Goal: Communication & Community: Answer question/provide support

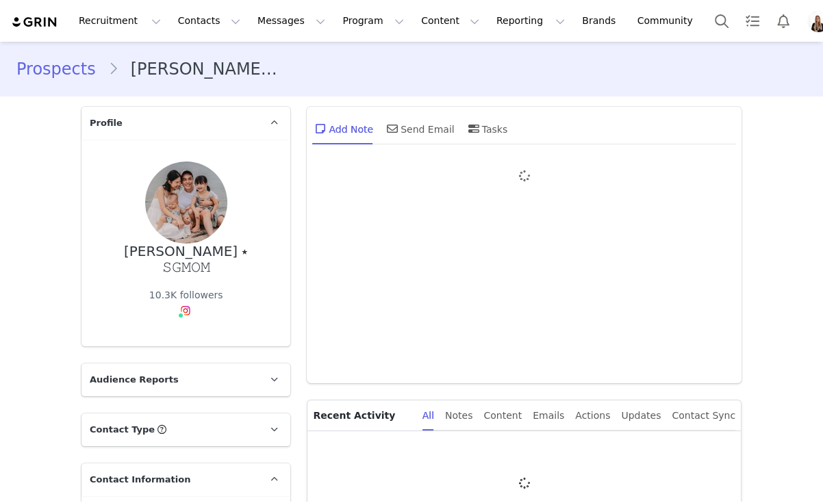
type input "+1 ([GEOGRAPHIC_DATA])"
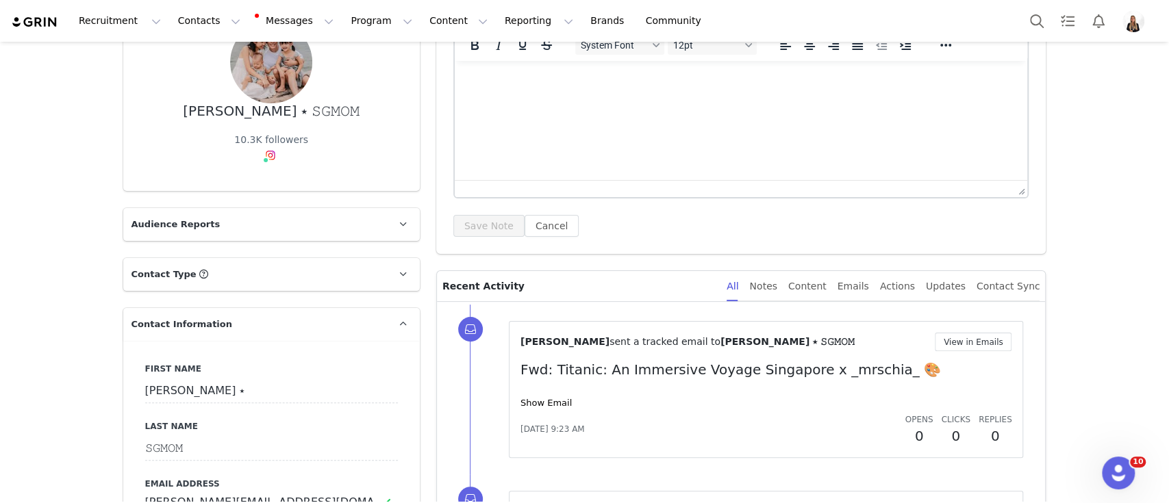
scroll to position [365, 0]
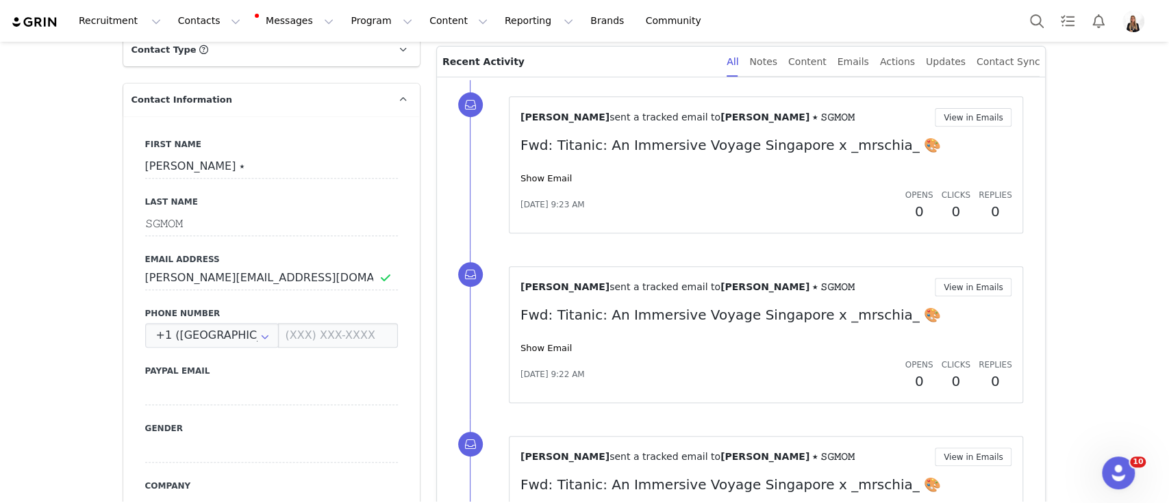
click at [538, 186] on div "Duna Criado sent a tracked email to Cynthia ⭑ 𝚂𝙶𝙼𝙾𝙼 View in Emails Fwd: Titanic…" at bounding box center [766, 165] width 492 height 114
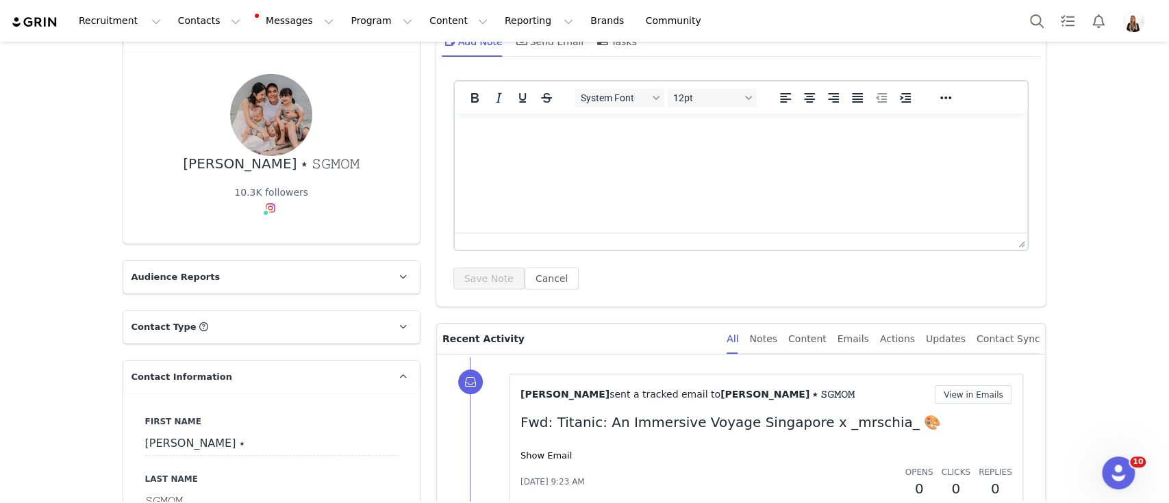
scroll to position [0, 0]
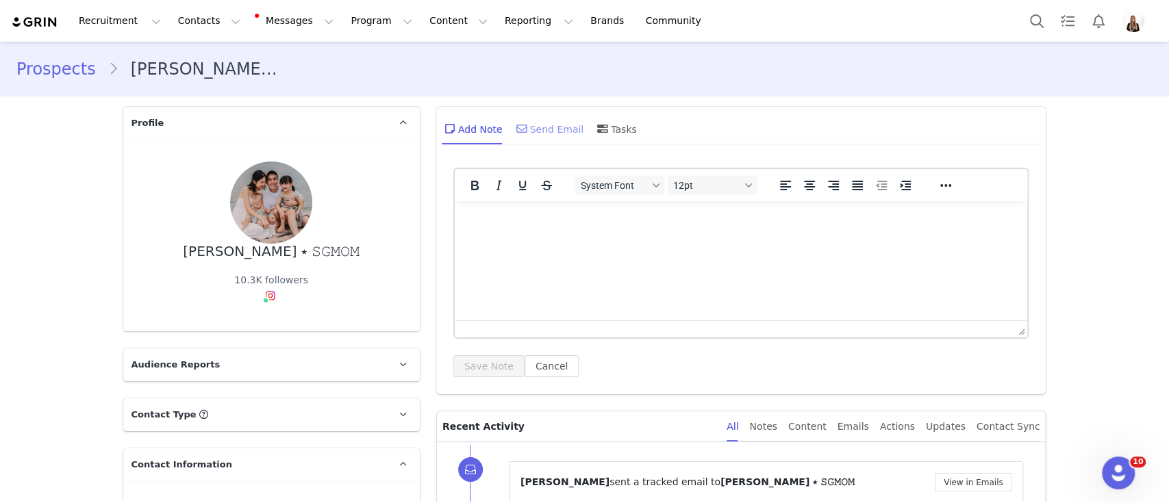
click at [513, 137] on div "Send Email" at bounding box center [548, 128] width 71 height 33
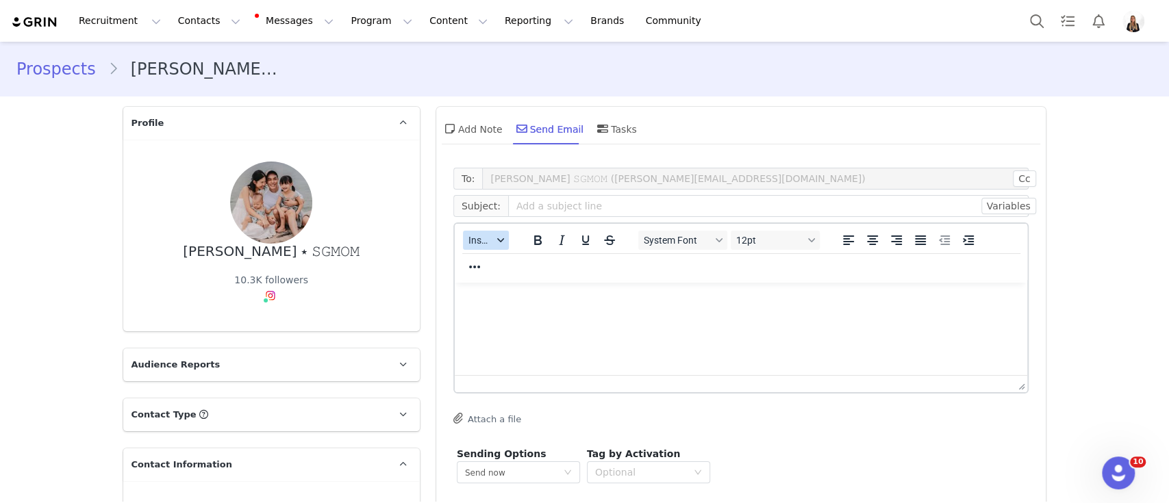
click at [490, 231] on button "Insert" at bounding box center [486, 240] width 46 height 19
click at [487, 257] on div "Insert Template" at bounding box center [528, 264] width 123 height 16
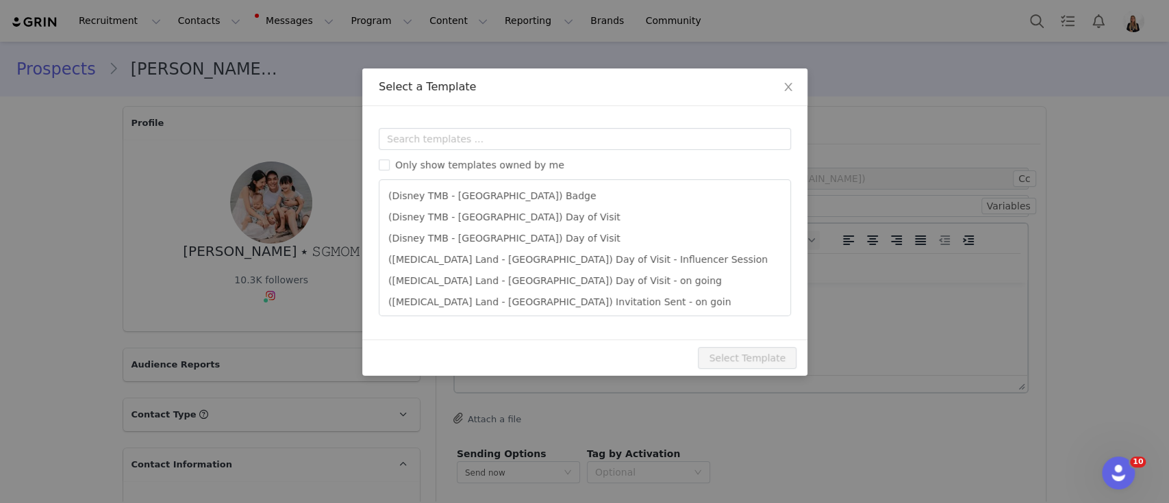
click at [453, 121] on div "Templates Only show templates owned by me (Disney TMB - Abu Dhabi) Badge (Disne…" at bounding box center [584, 222] width 445 height 233
click at [453, 123] on div "Templates Only show templates owned by me (Disney TMB - Abu Dhabi) Badge (Disne…" at bounding box center [584, 222] width 445 height 233
click at [466, 140] on input "text" at bounding box center [585, 139] width 412 height 22
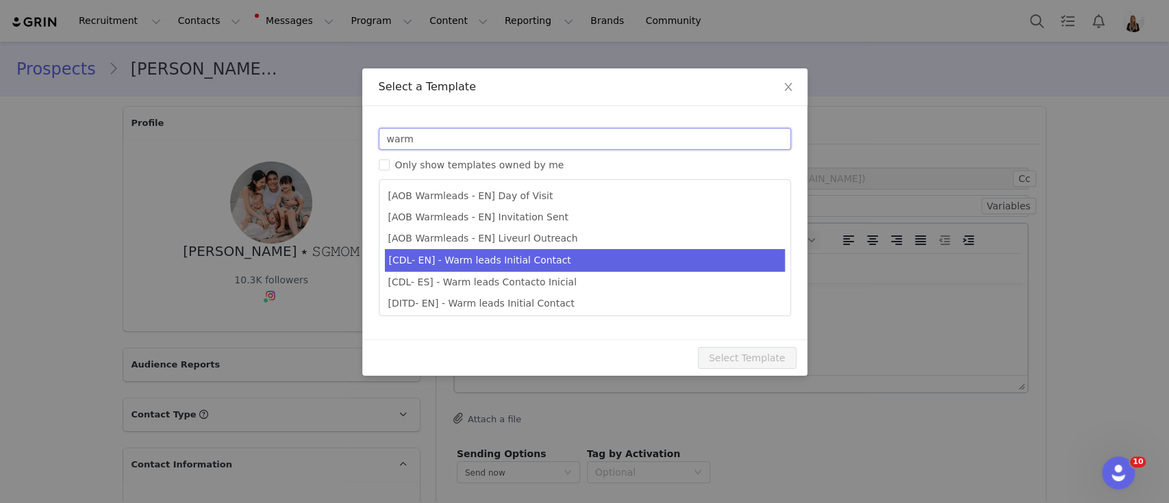
type input "warm"
click at [556, 259] on li "[CDL- EN] - Warm leads Initial Contact" at bounding box center [585, 260] width 400 height 23
type input "Candlelight Concerts x [instagram_username] 🕯"
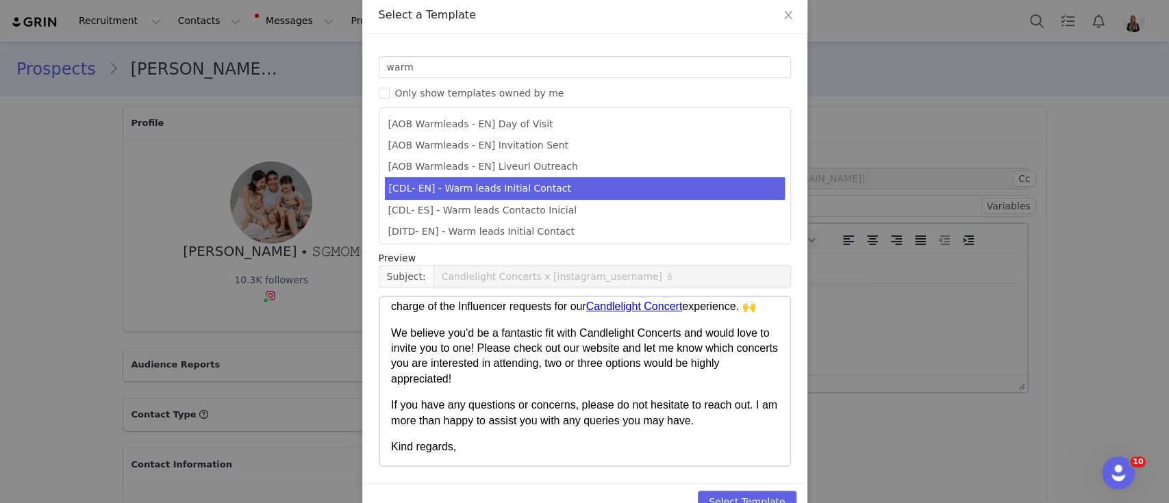
scroll to position [104, 0]
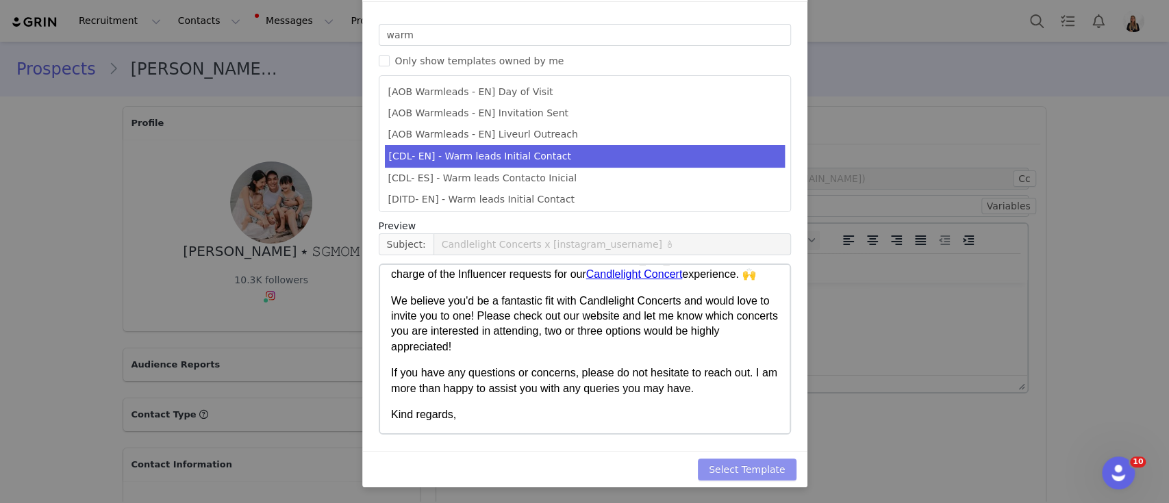
click at [752, 471] on button "Select Template" at bounding box center [747, 470] width 99 height 22
type input "Candlelight Concerts x [instagram_username] 🕯"
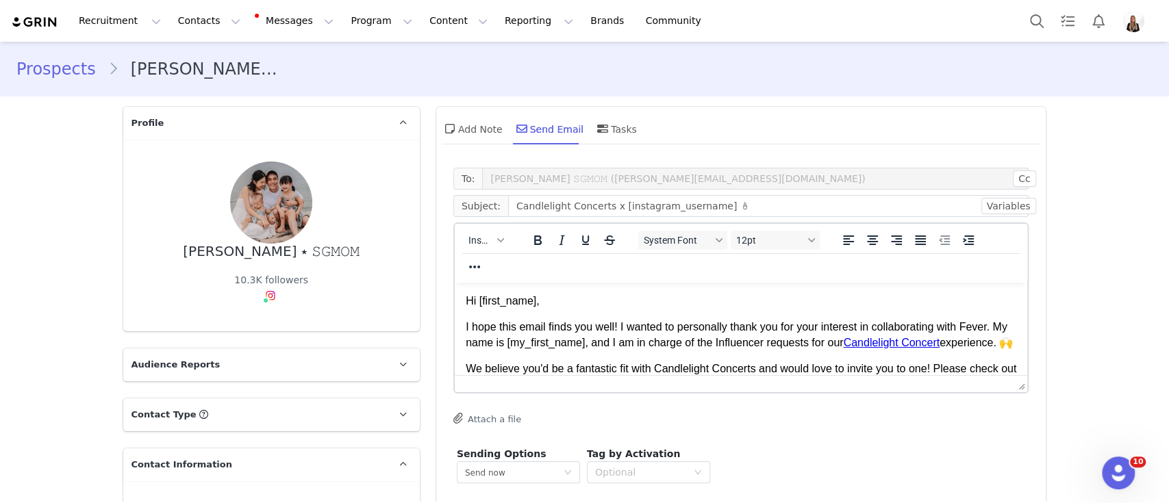
scroll to position [0, 0]
click at [679, 244] on span "System Font" at bounding box center [676, 240] width 67 height 11
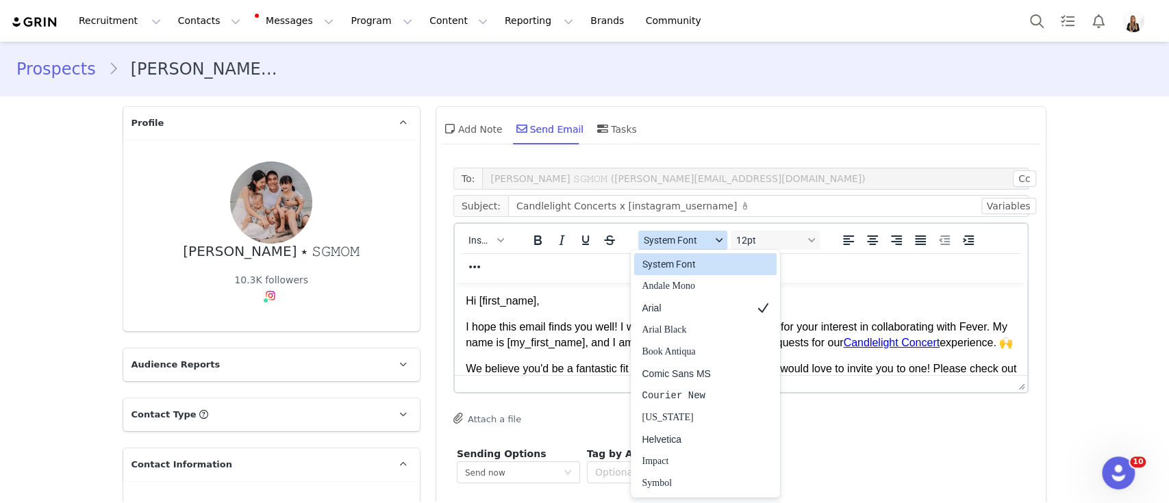
click at [679, 244] on span "System Font" at bounding box center [676, 240] width 67 height 11
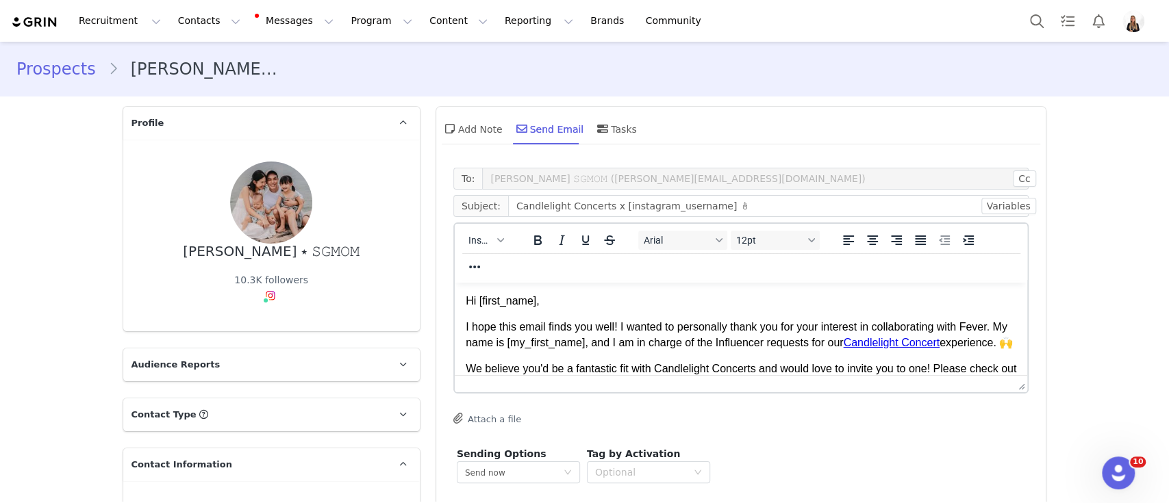
click at [600, 315] on body "Hi [first_name], I hope this email finds you well! I wanted to personally thank…" at bounding box center [740, 385] width 551 height 182
click at [822, 331] on span "I hope this email finds you well! I wanted to personally thank you for your int…" at bounding box center [737, 335] width 544 height 28
click at [745, 331] on span "I hope this email finds you well! I wanted to personally thank you for your int…" at bounding box center [737, 335] width 544 height 28
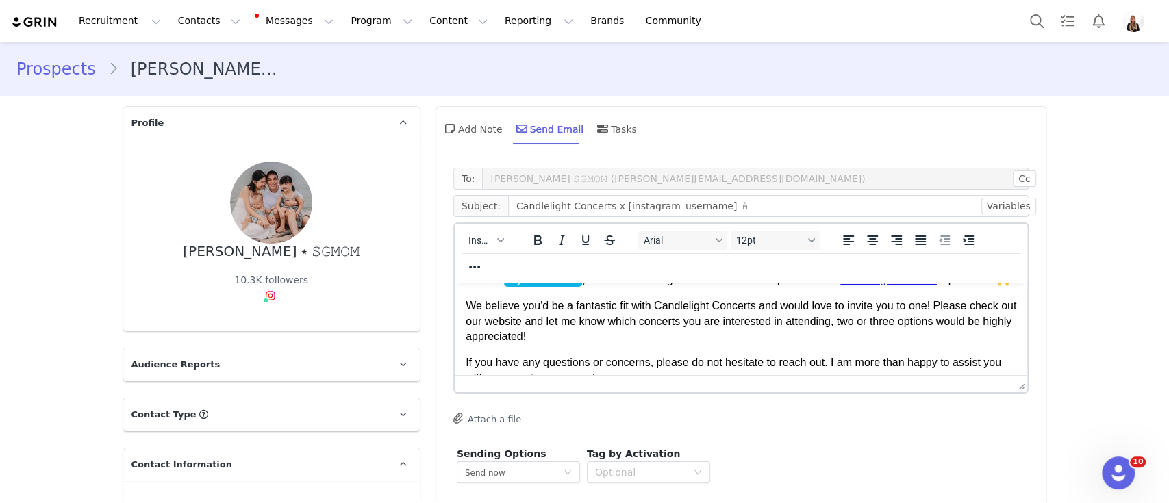
scroll to position [91, 0]
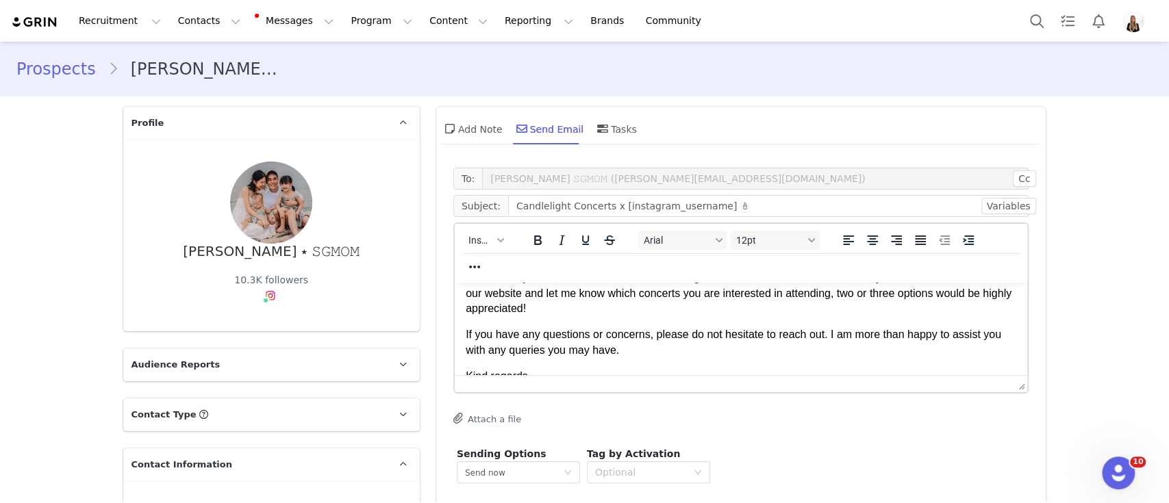
click at [745, 316] on p "We believe you'd be a fantastic fit with Candlelight Concerts and would love to…" at bounding box center [740, 293] width 551 height 46
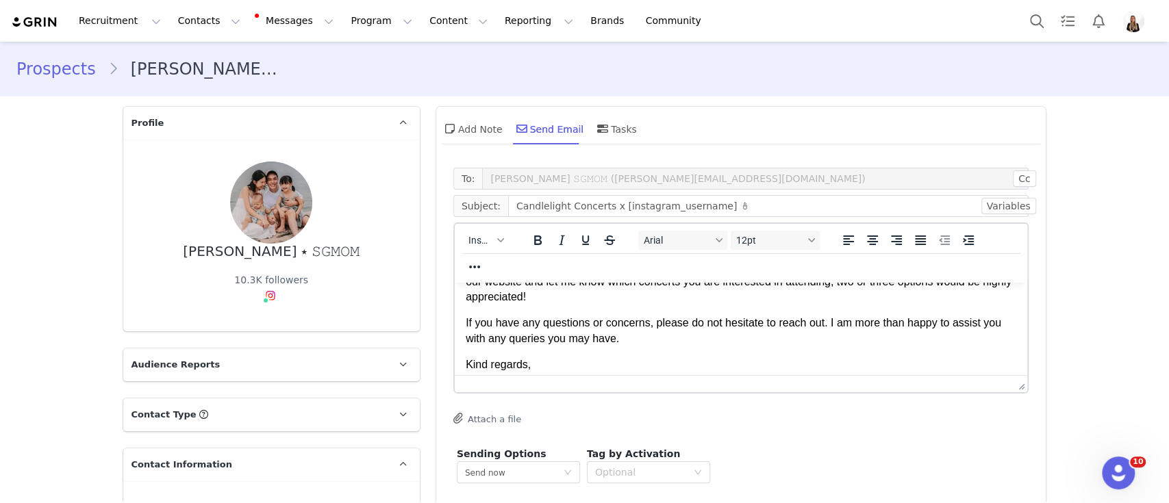
scroll to position [105, 0]
click at [587, 368] on body "Hi First Name , I hope this email finds you well! I wanted to personally thank …" at bounding box center [740, 279] width 551 height 182
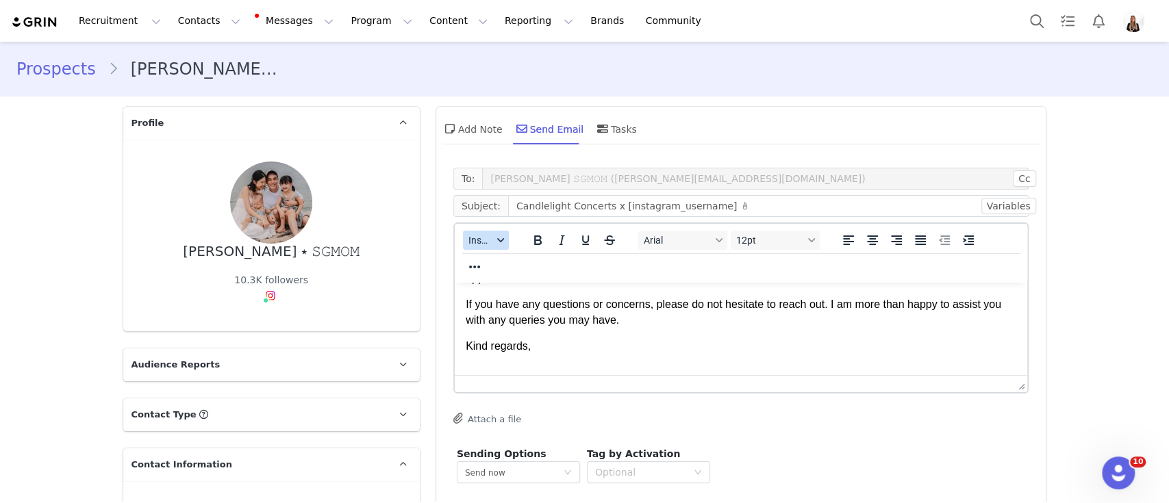
click at [494, 244] on button "Insert" at bounding box center [486, 240] width 46 height 19
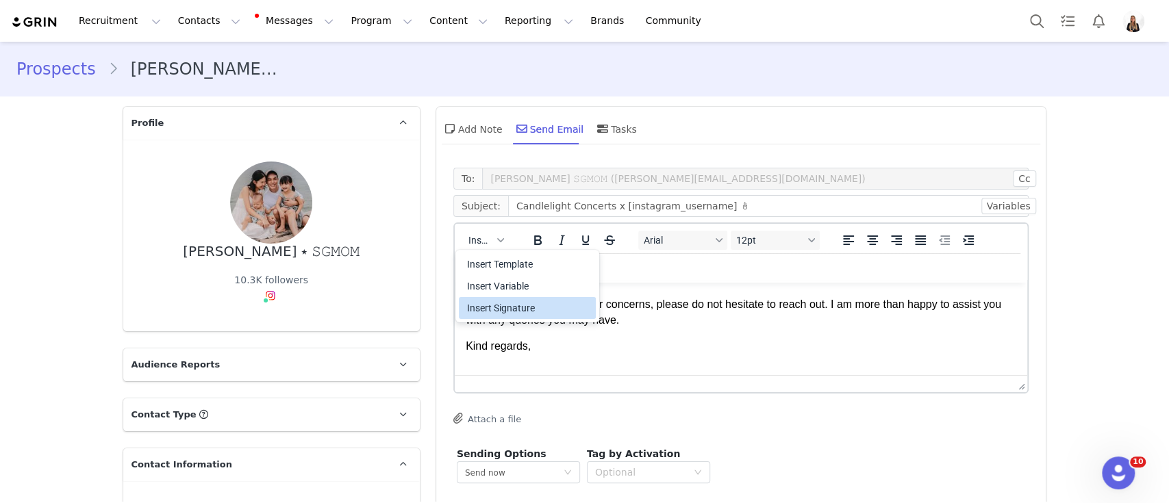
click at [482, 311] on div "Insert Signature" at bounding box center [528, 308] width 123 height 16
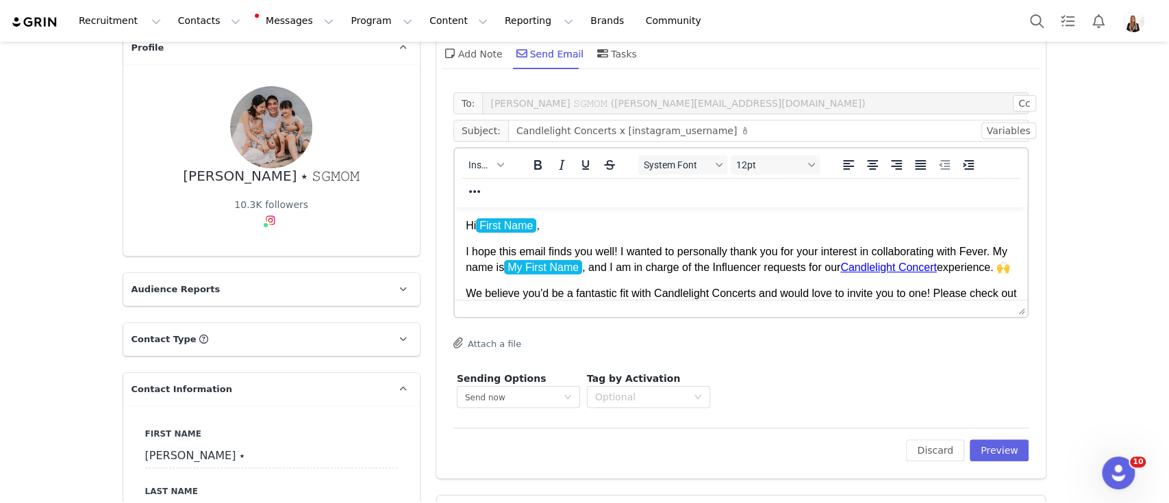
scroll to position [84, 0]
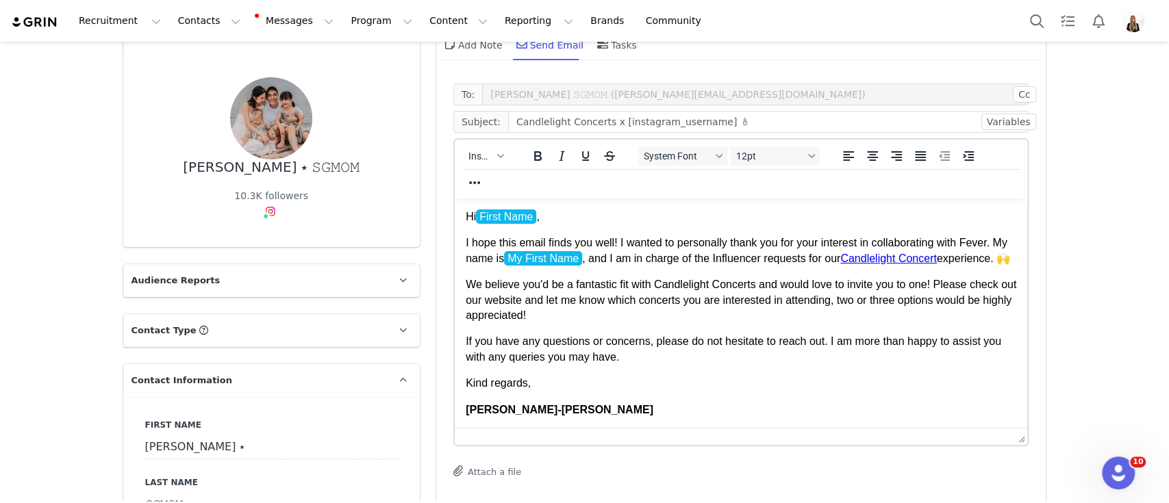
drag, startPoint x: 1012, startPoint y: 298, endPoint x: 995, endPoint y: 437, distance: 139.3
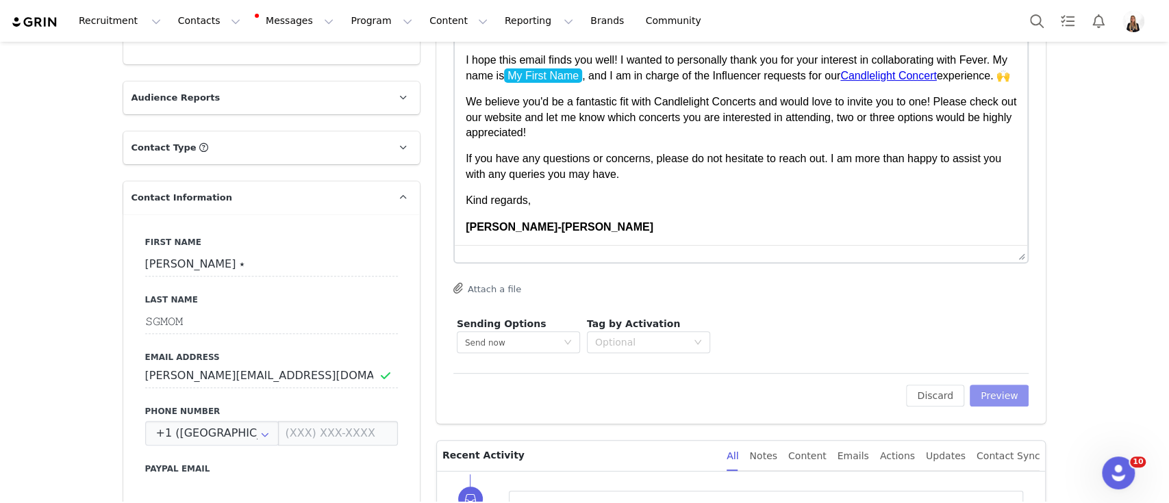
click at [822, 390] on button "Preview" at bounding box center [999, 396] width 60 height 22
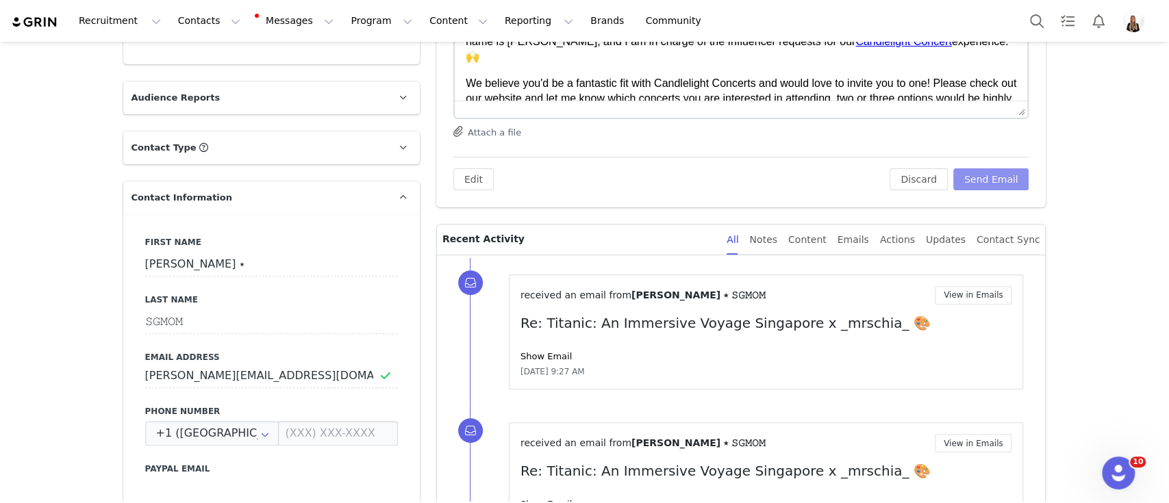
scroll to position [84, 0]
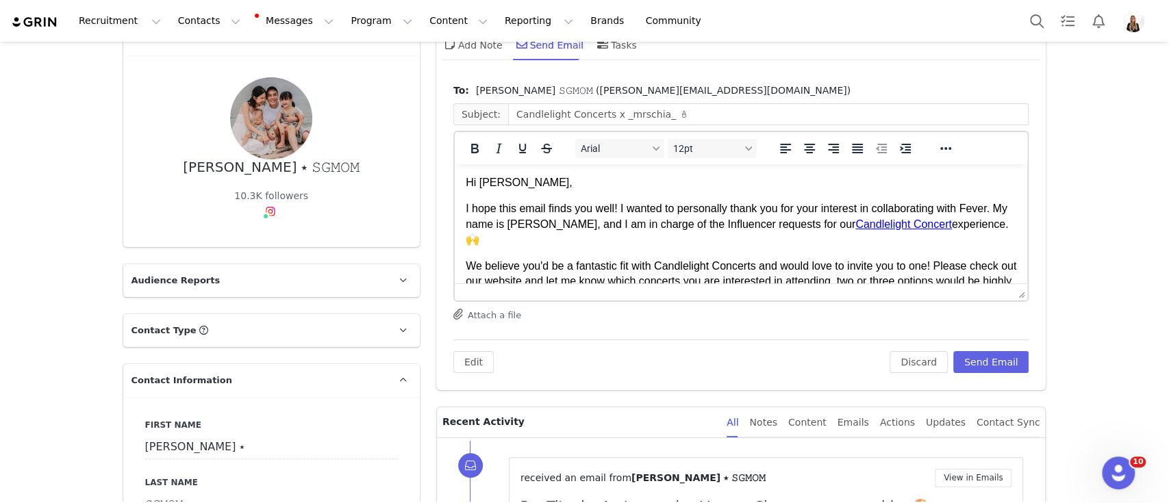
click at [552, 184] on p "Hi Cynthia ⭑," at bounding box center [740, 182] width 551 height 15
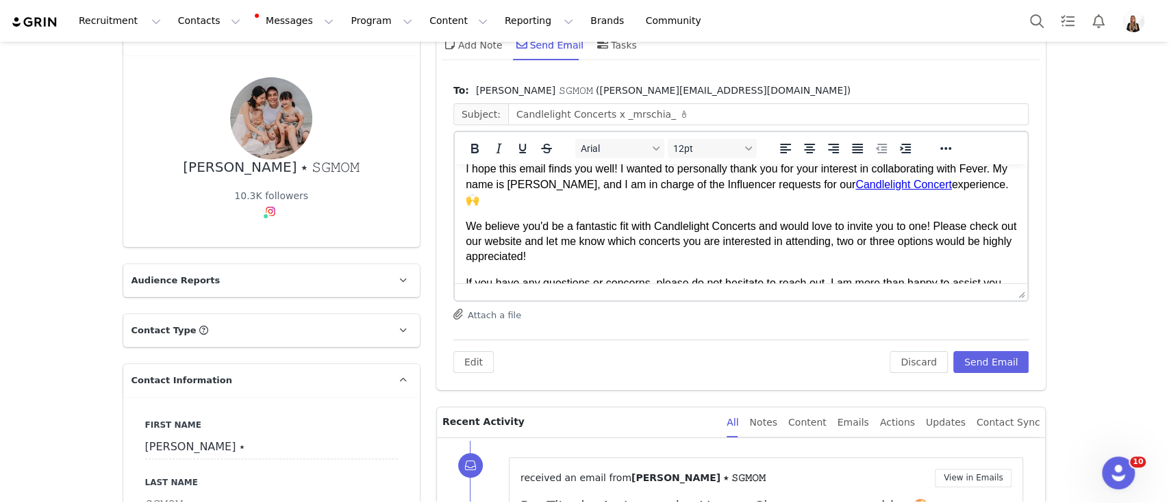
scroll to position [0, 0]
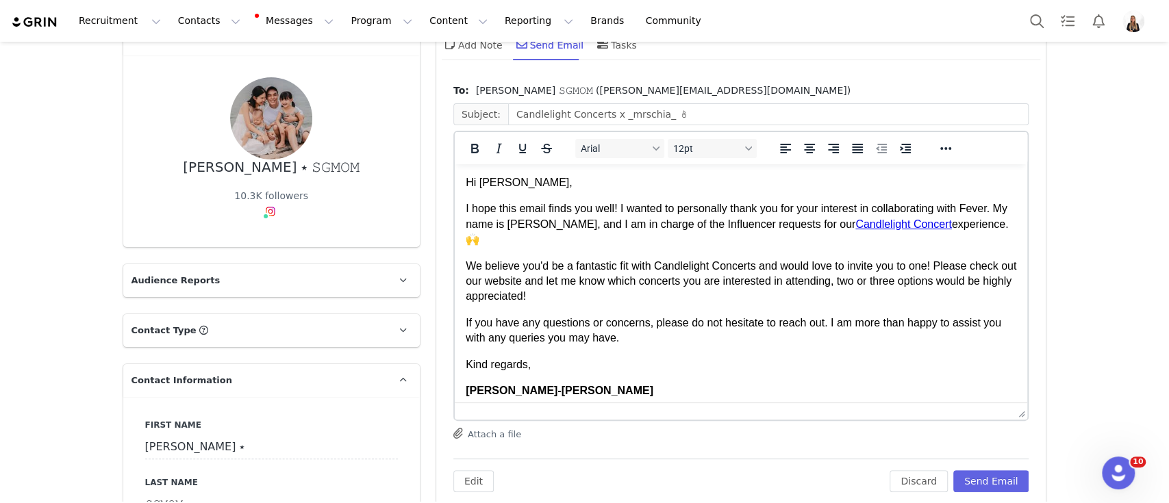
drag, startPoint x: 1015, startPoint y: 295, endPoint x: 1006, endPoint y: 419, distance: 124.2
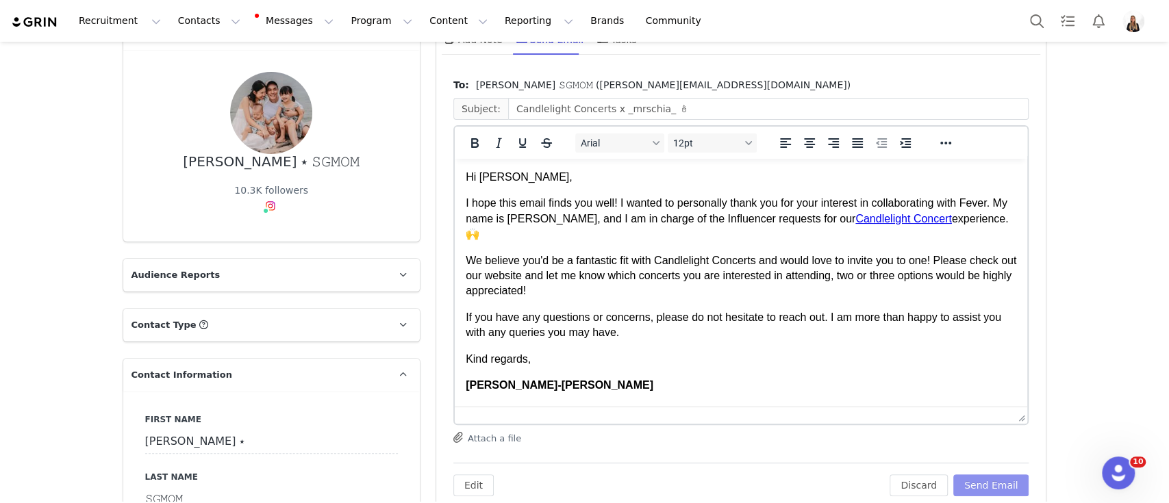
click at [822, 476] on button "Send Email" at bounding box center [991, 485] width 76 height 22
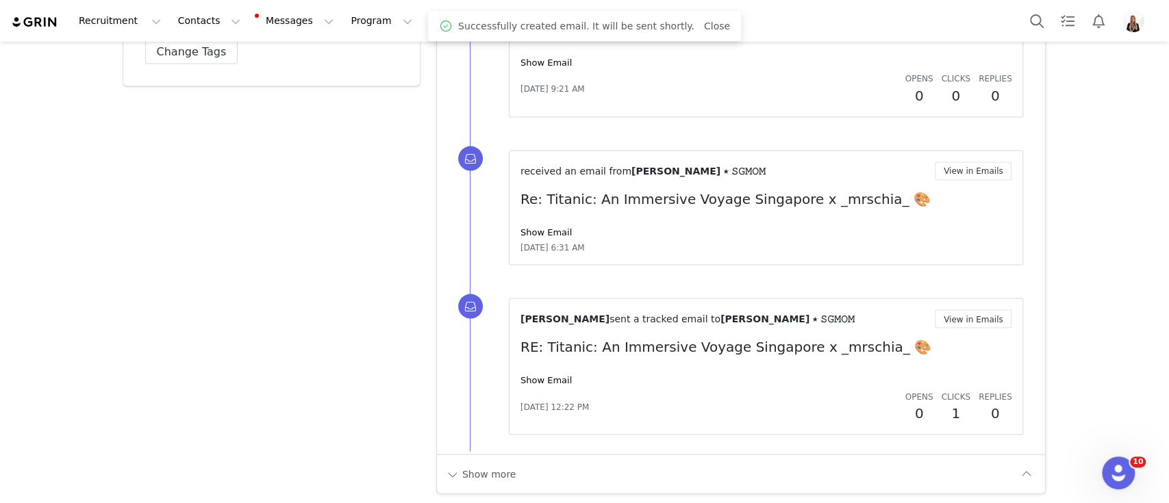
scroll to position [1512, 0]
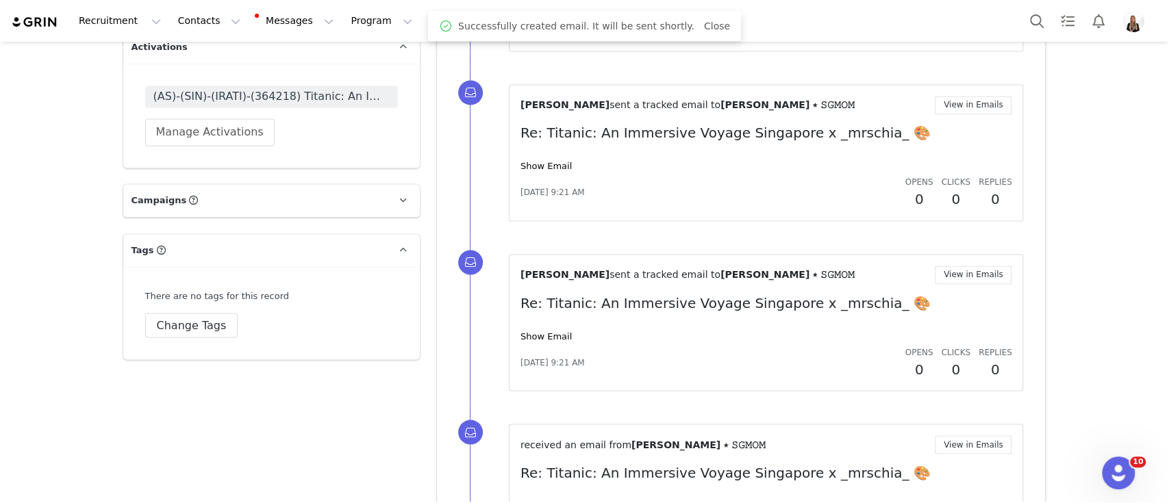
click at [219, 151] on div "(AS)-(SIN)-(IRATI)-(364218) Titanic: An Immersive Voyage Singapore Manage Activ…" at bounding box center [271, 116] width 296 height 104
click at [219, 138] on button "Manage Activations" at bounding box center [209, 131] width 129 height 27
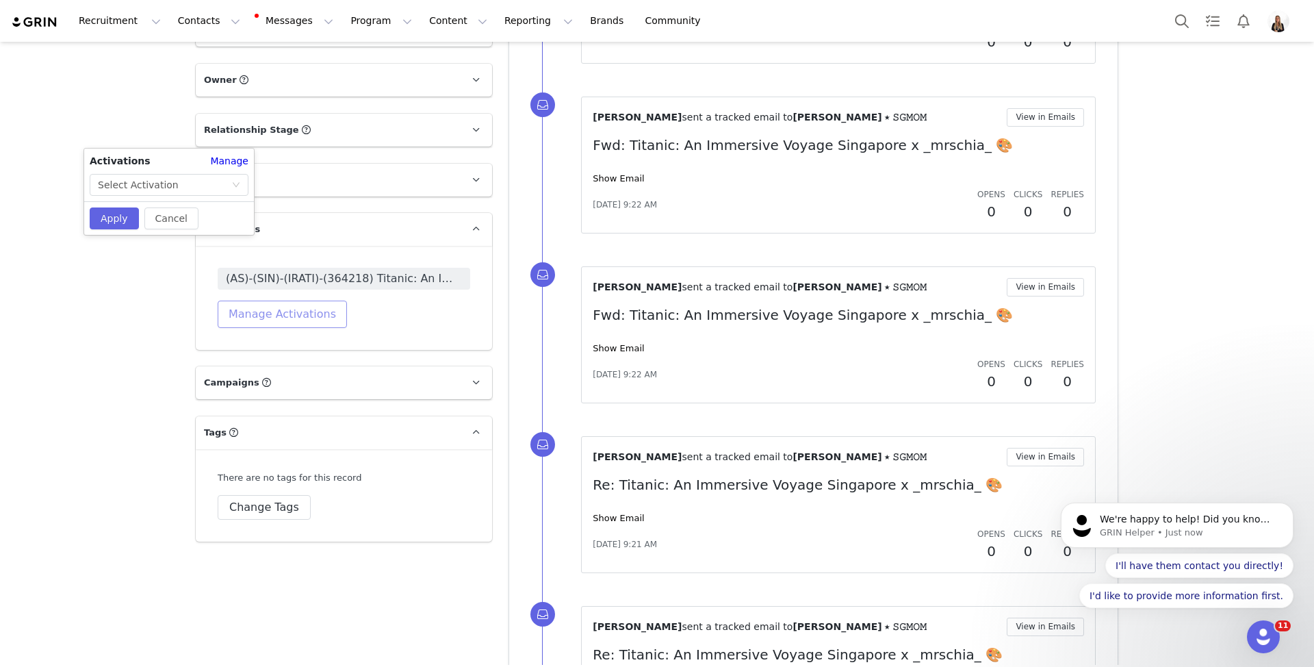
scroll to position [1329, 0]
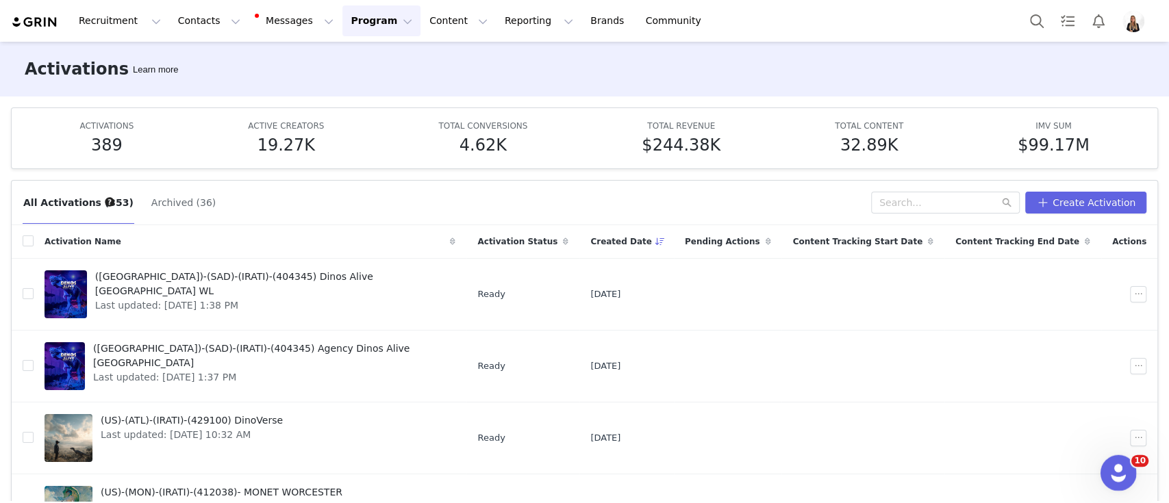
click at [1118, 474] on icon "Open Intercom Messenger" at bounding box center [1116, 471] width 23 height 23
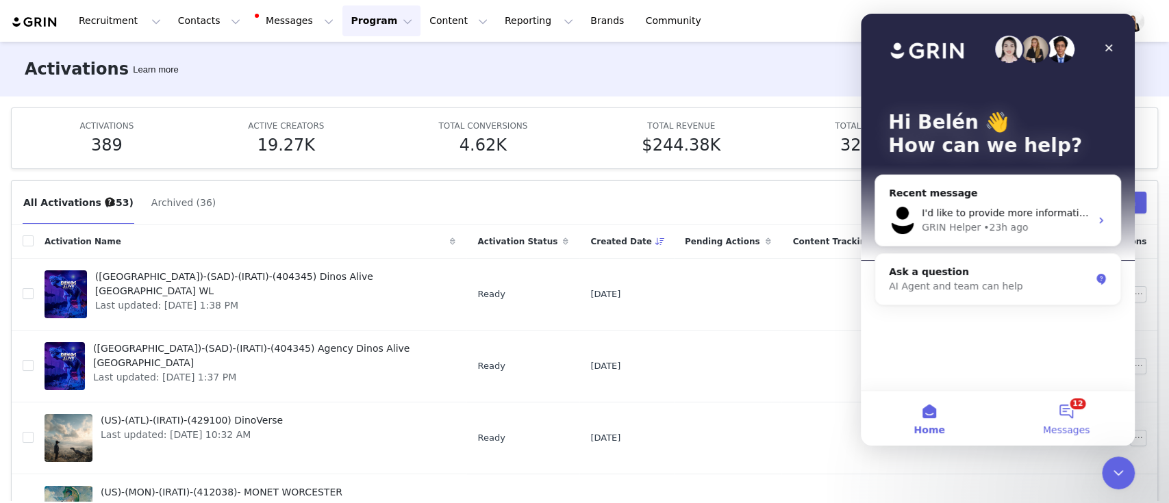
click at [1077, 411] on button "12 Messages" at bounding box center [1065, 418] width 137 height 55
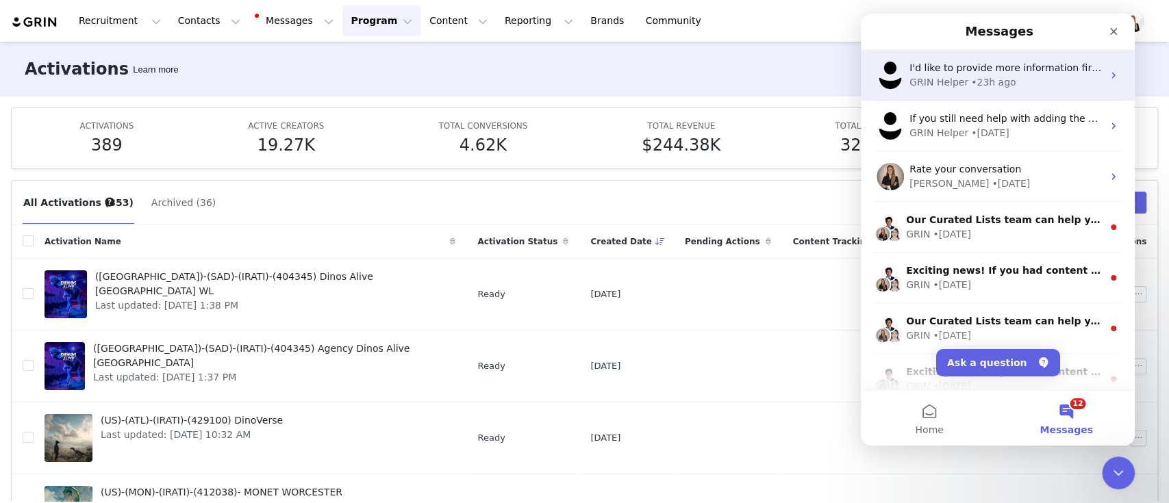
click at [1010, 84] on div "GRIN Helper • 23h ago" at bounding box center [1005, 82] width 193 height 14
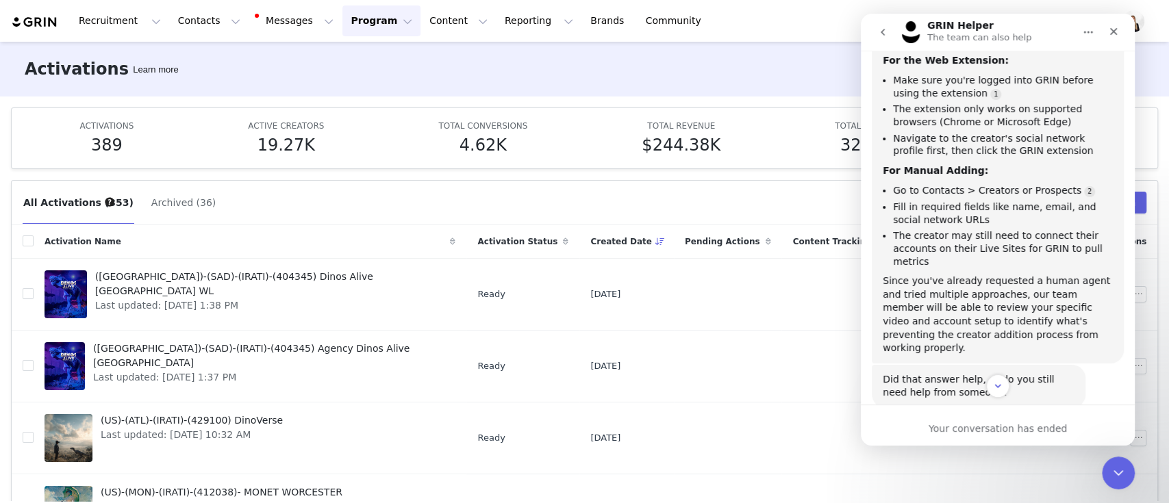
scroll to position [778, 0]
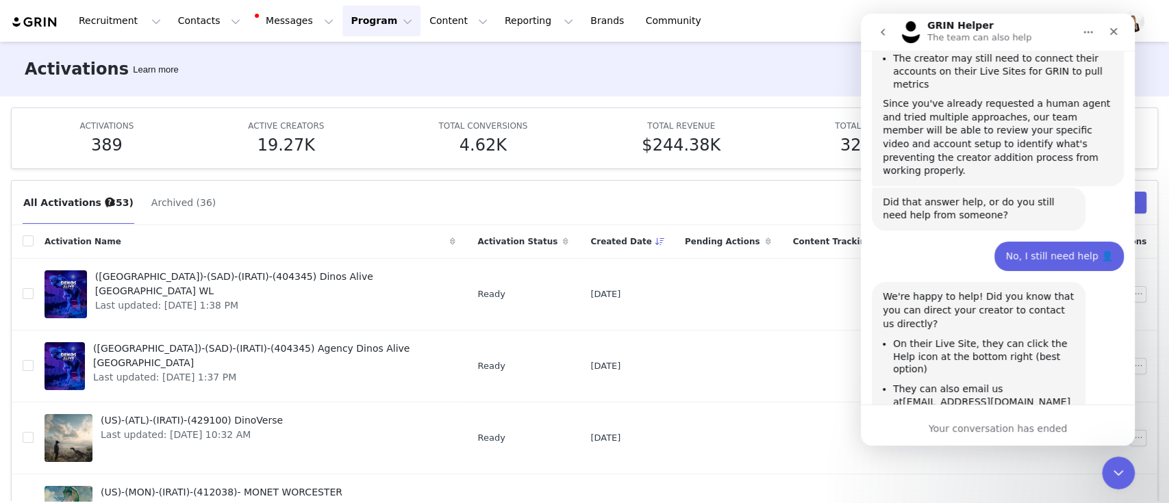
click at [887, 42] on button "go back" at bounding box center [882, 32] width 26 height 26
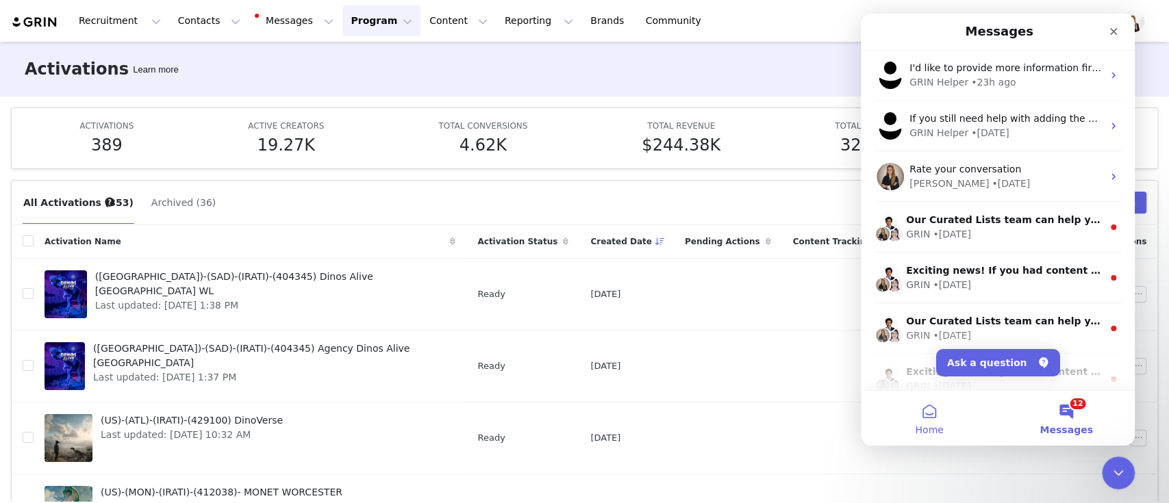
click at [937, 408] on button "Home" at bounding box center [929, 418] width 137 height 55
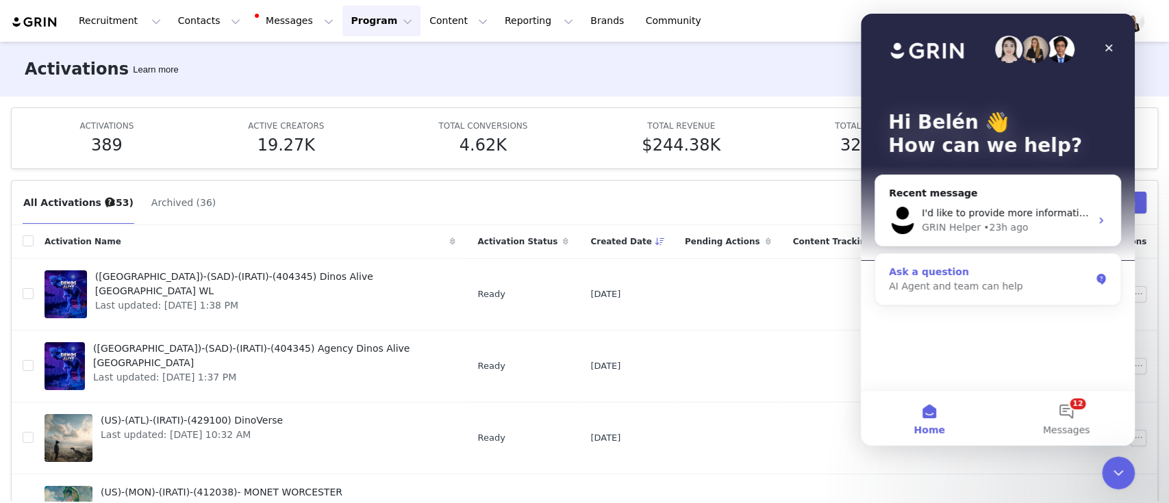
click at [955, 280] on div "AI Agent and team can help" at bounding box center [989, 286] width 201 height 14
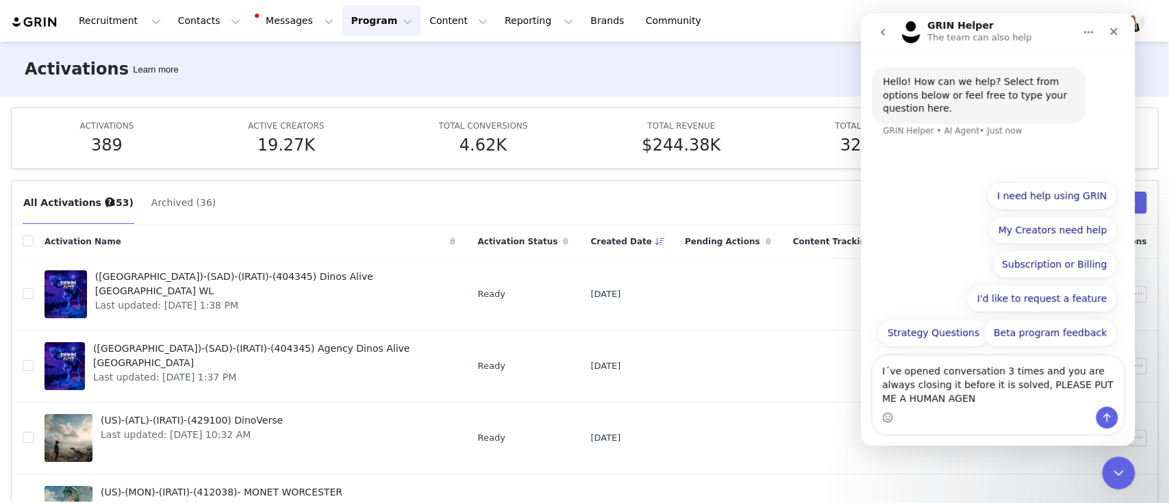
type textarea "I´ve opened conversation 3 times and you are always closing it before it is sol…"
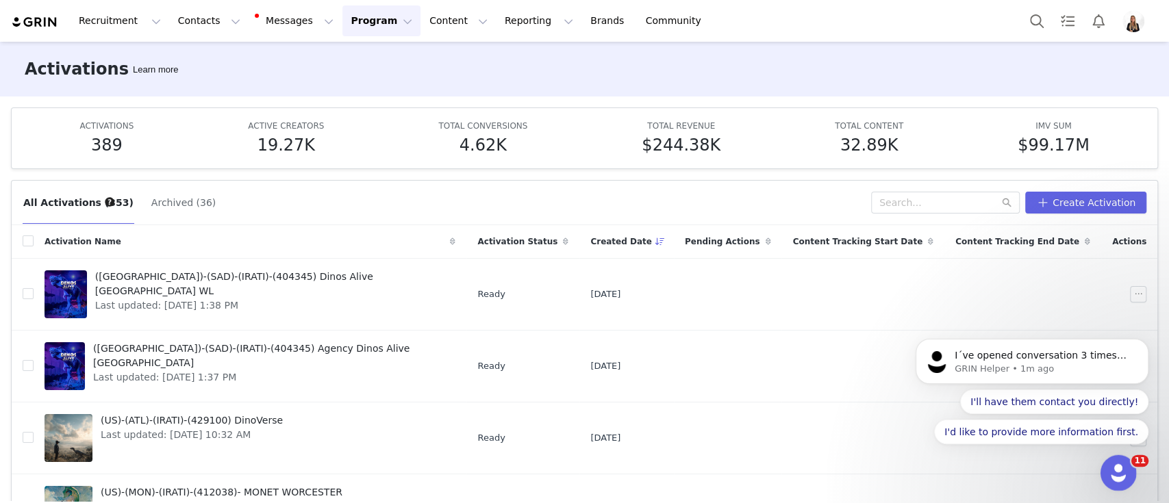
click at [1116, 476] on icon "Open Intercom Messenger" at bounding box center [1116, 471] width 23 height 23
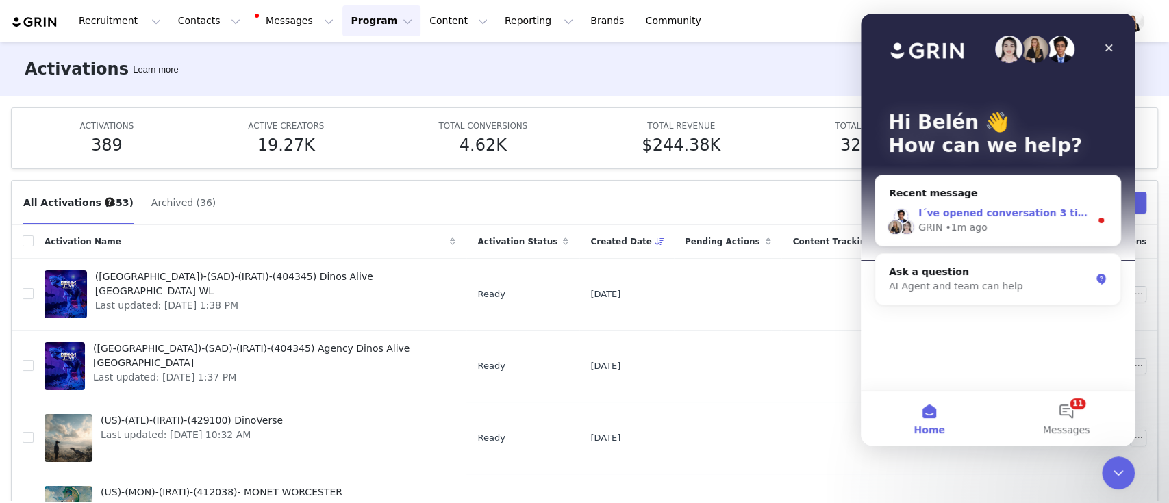
click at [971, 235] on div "I´ve opened conversation 3 times and you are always closing it before it is sol…" at bounding box center [997, 220] width 245 height 51
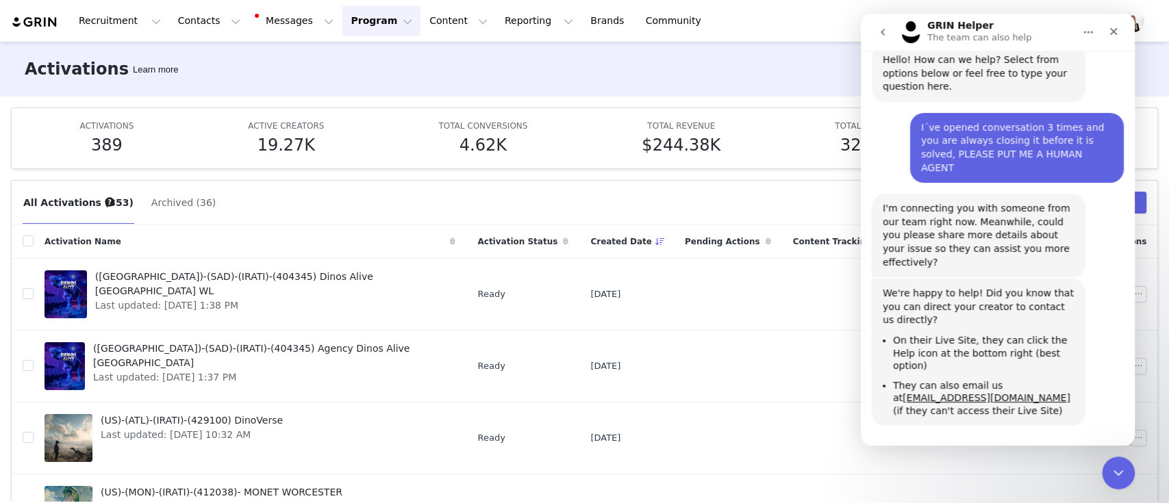
scroll to position [32, 0]
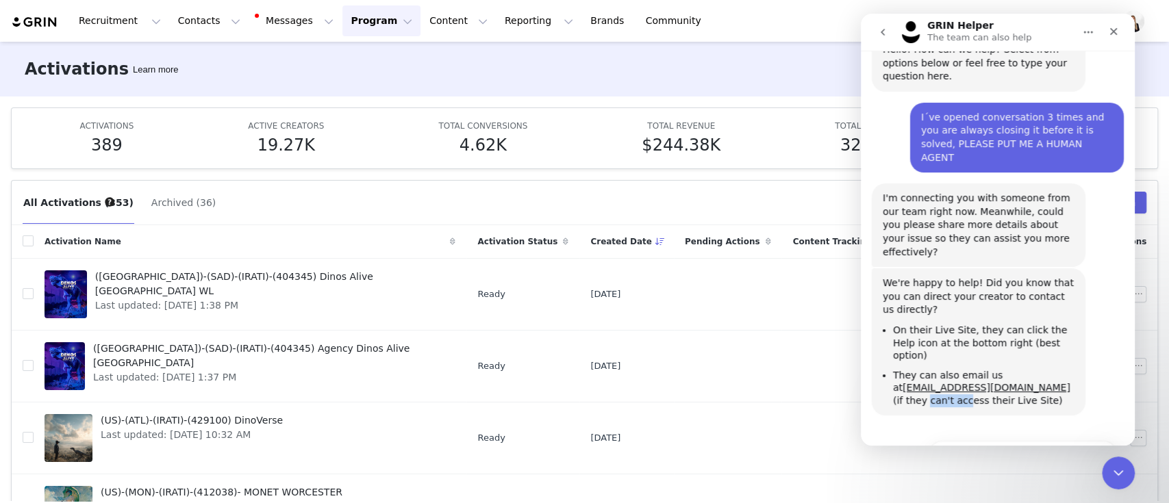
drag, startPoint x: 955, startPoint y: 315, endPoint x: 920, endPoint y: 320, distance: 35.3
click at [920, 369] on li "They can also email us at support@grin.co (if they can't access their Live Site)" at bounding box center [983, 388] width 181 height 38
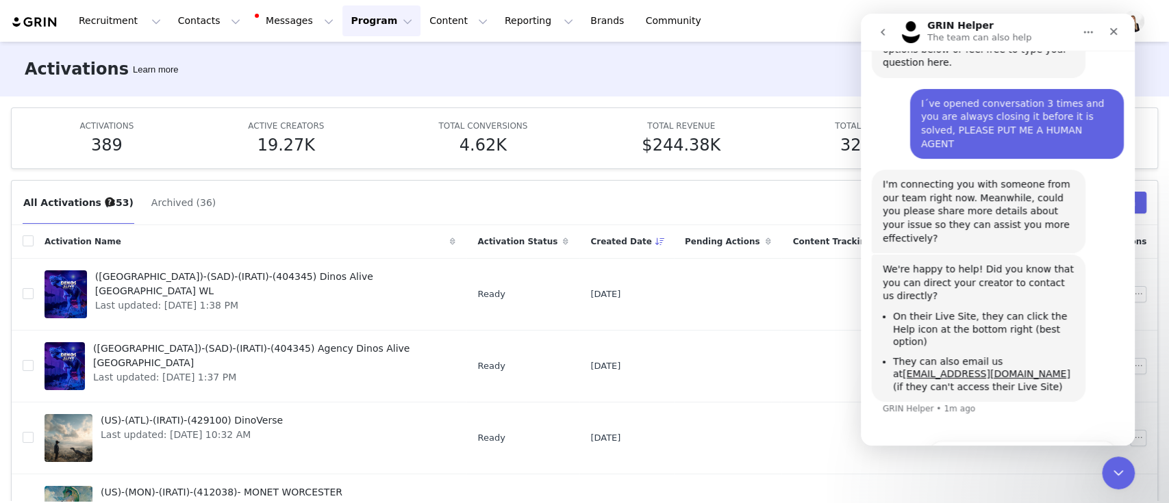
click at [919, 310] on li "On their Live Site, they can click the Help icon at the bottom right (best opti…" at bounding box center [983, 329] width 181 height 38
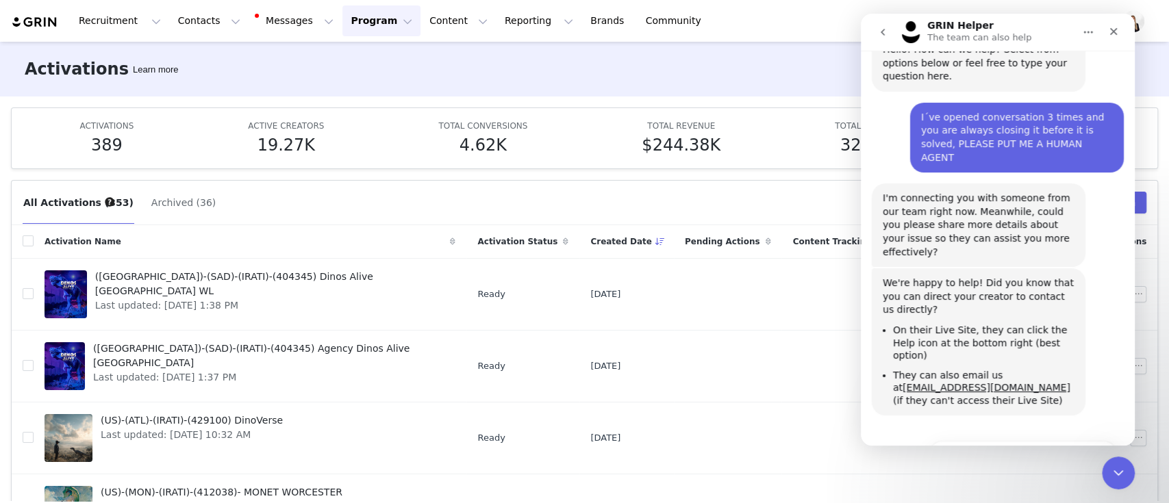
click at [946, 475] on button "I'd like to provide more information first." at bounding box center [1009, 488] width 214 height 27
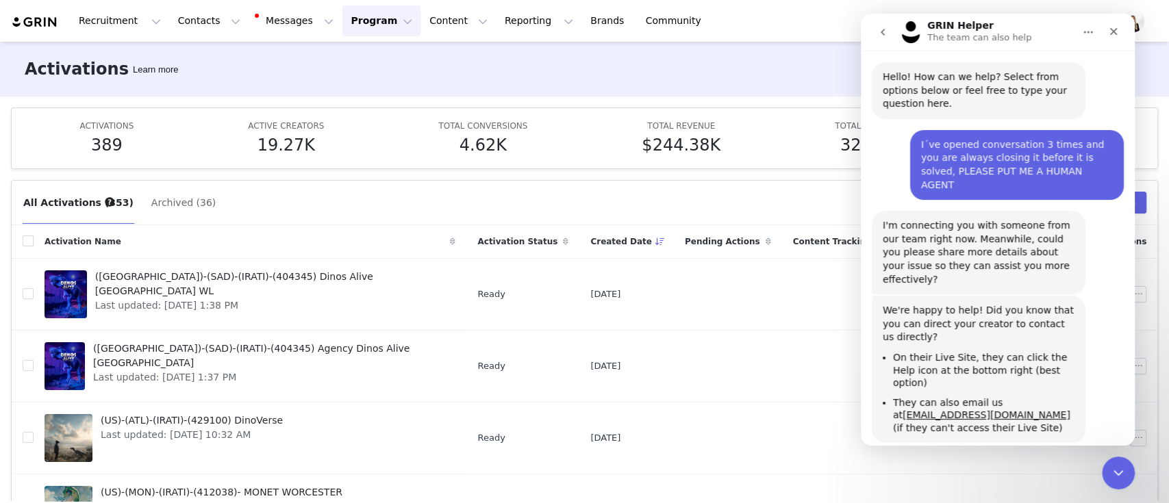
scroll to position [0, 0]
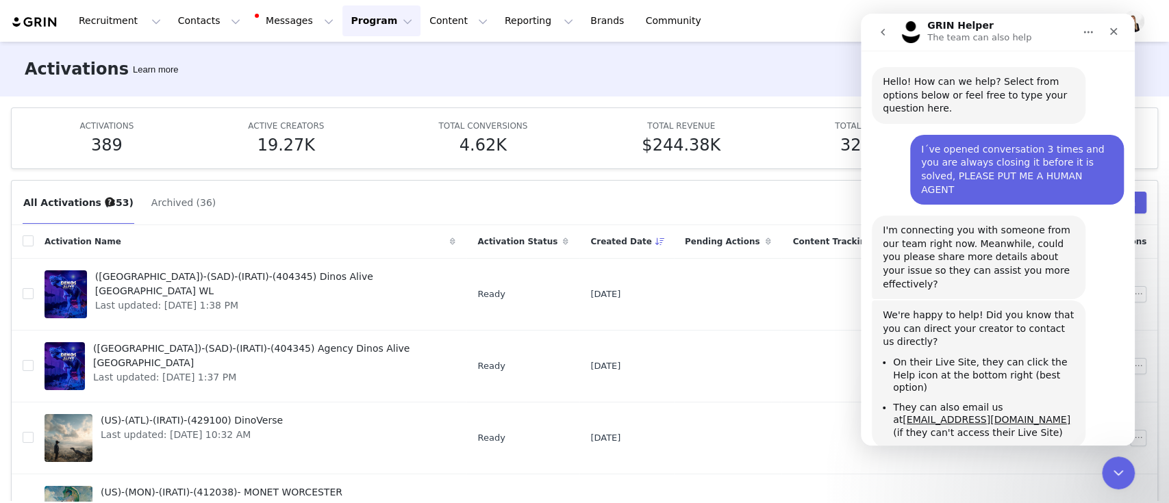
click at [957, 431] on div "Hello! How can we help? Select from options below or feel free to type your que…" at bounding box center [998, 285] width 274 height 468
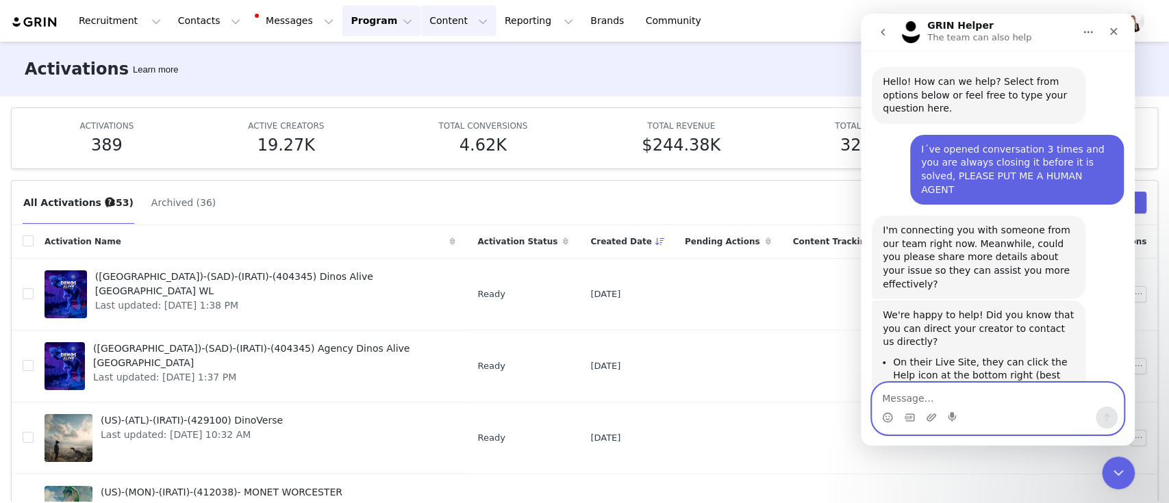
scroll to position [92, 0]
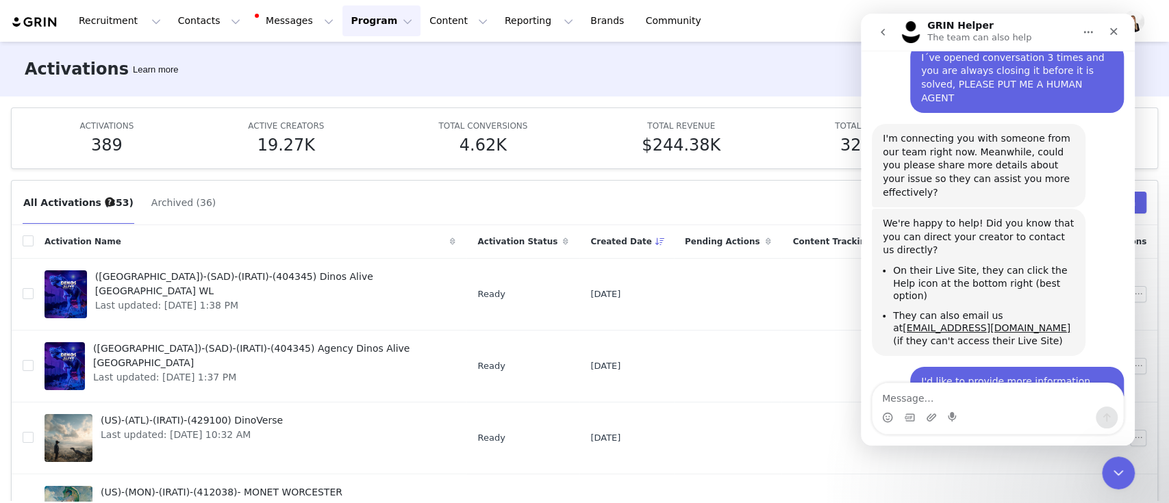
click at [876, 36] on button "go back" at bounding box center [882, 32] width 26 height 26
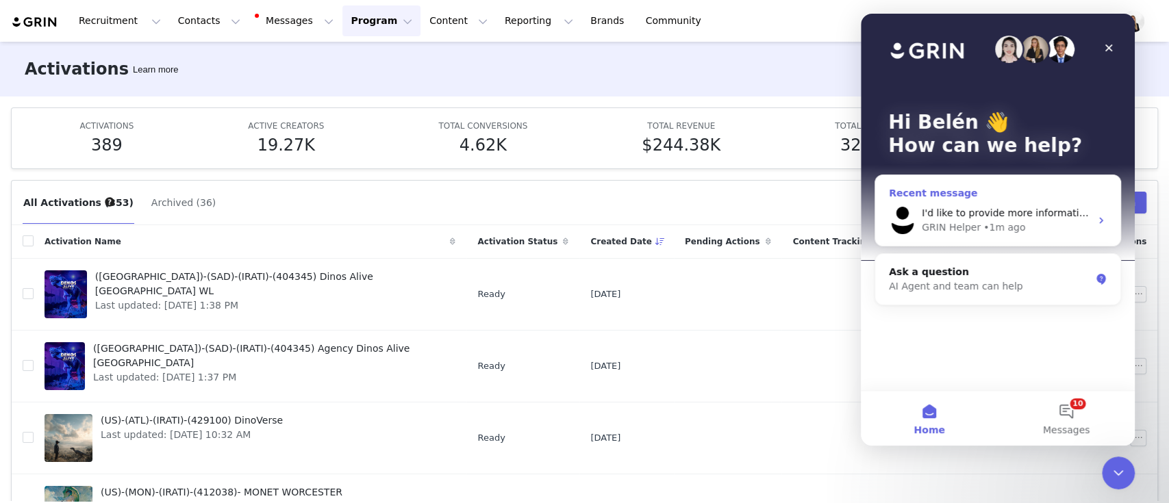
click at [947, 218] on span "I'd like to provide more information first." at bounding box center [1018, 212] width 194 height 11
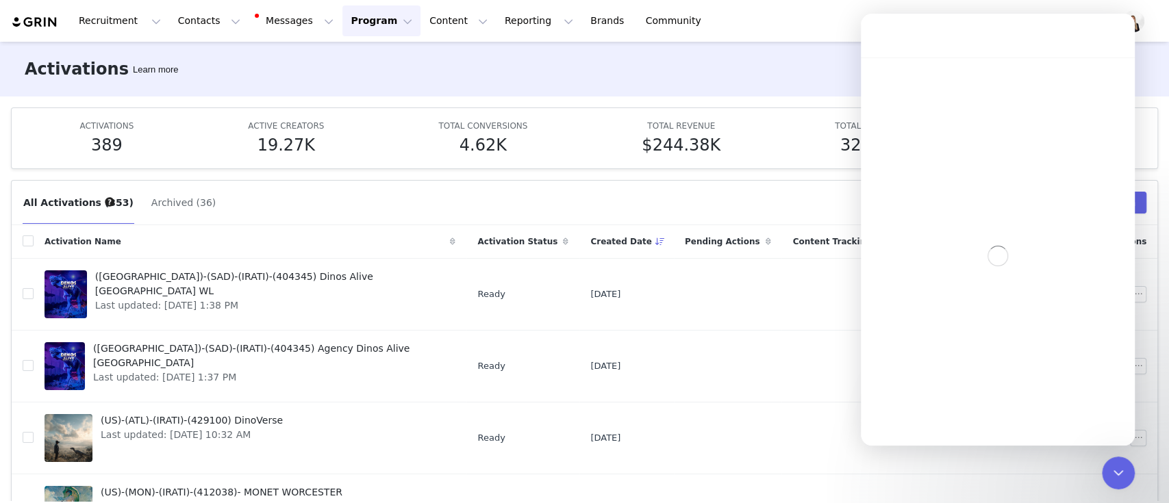
scroll to position [92, 0]
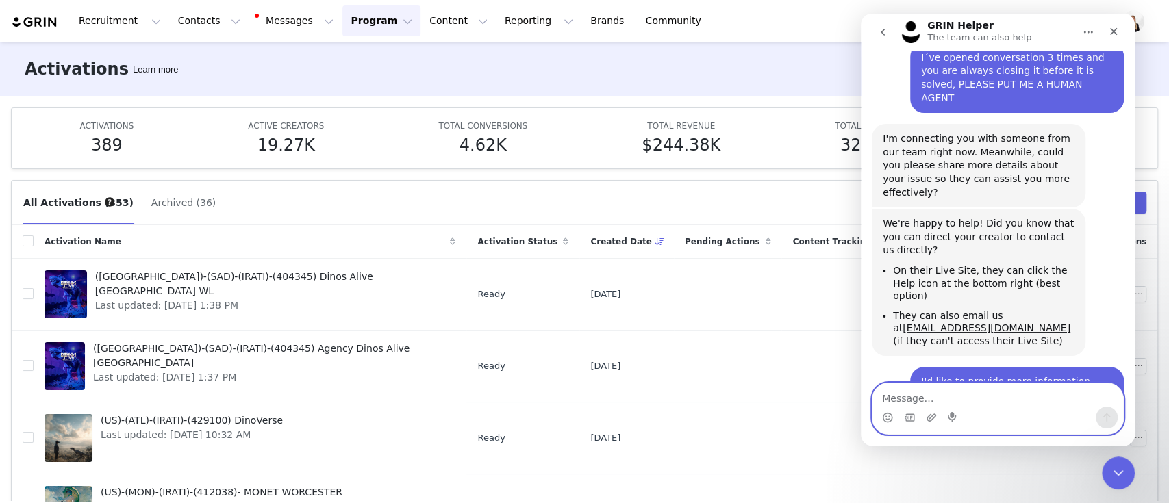
click at [989, 401] on textarea "Message…" at bounding box center [997, 394] width 251 height 23
paste textarea "I can´t add a profile to GRIN and I´ve tried everything your IA told me"
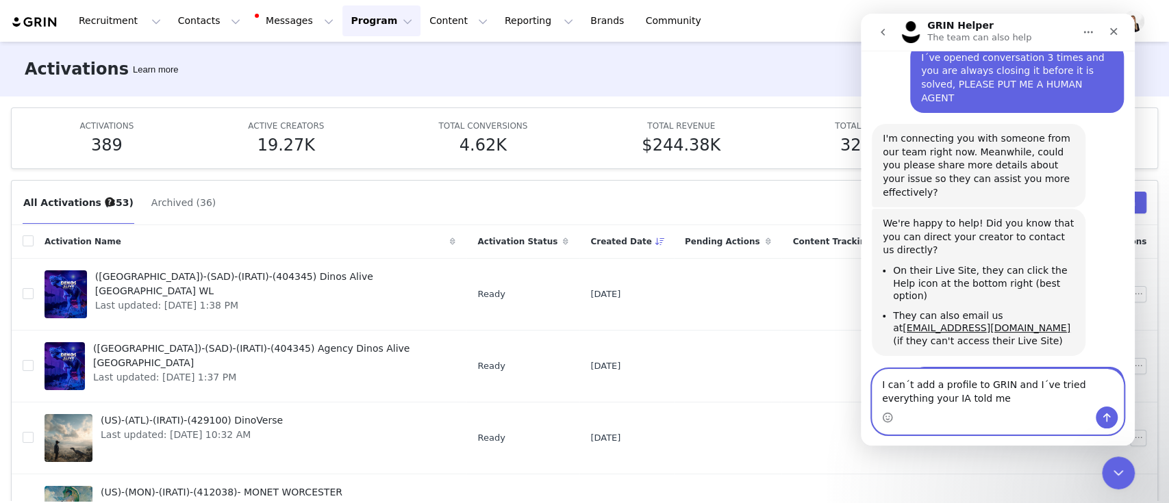
scroll to position [105, 0]
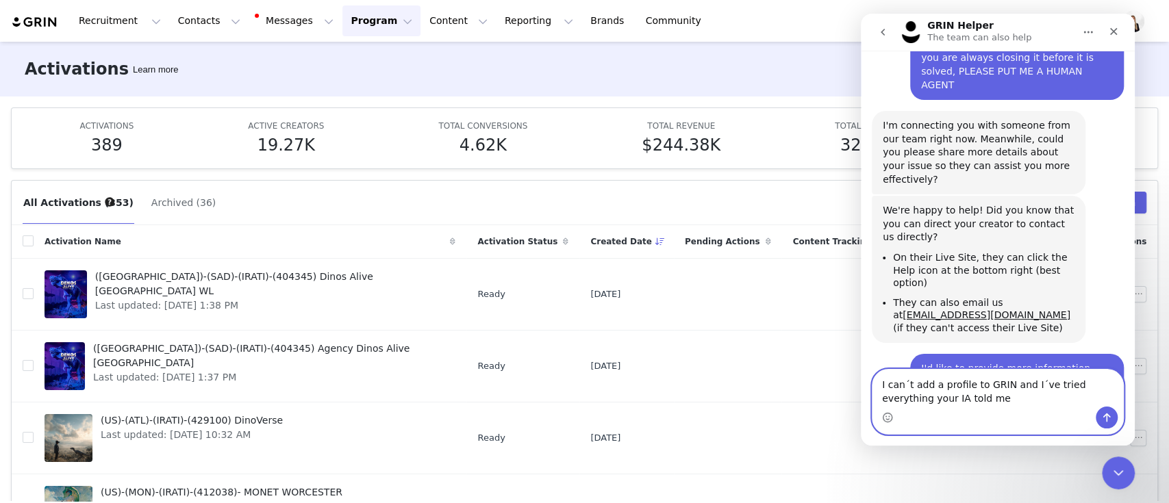
type textarea "I can´t add a profile to GRIN and I´ve tried everything your IA told me"
click at [978, 396] on textarea "I can´t add a profile to GRIN and I´ve tried everything your IA told me" at bounding box center [997, 388] width 251 height 37
drag, startPoint x: 1107, startPoint y: 418, endPoint x: 1073, endPoint y: 424, distance: 34.2
click at [1106, 418] on icon "Send a message…" at bounding box center [1107, 417] width 8 height 9
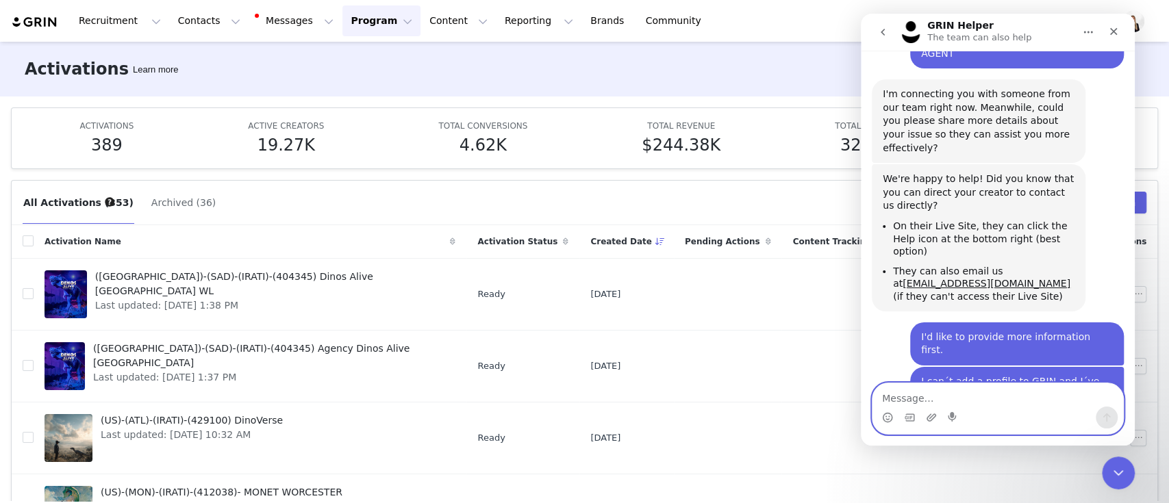
scroll to position [129, 0]
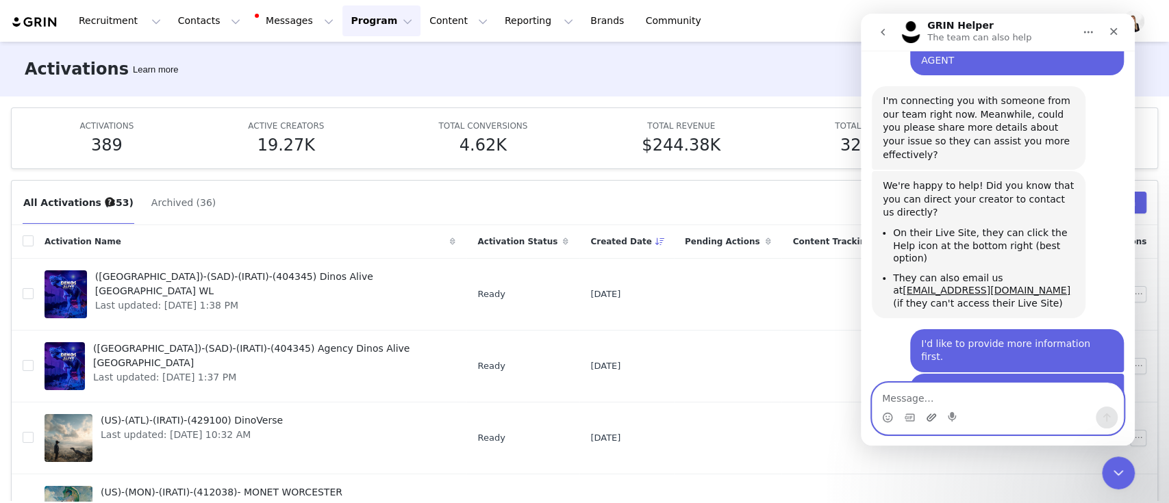
click at [930, 420] on icon "Upload attachment" at bounding box center [931, 417] width 11 height 11
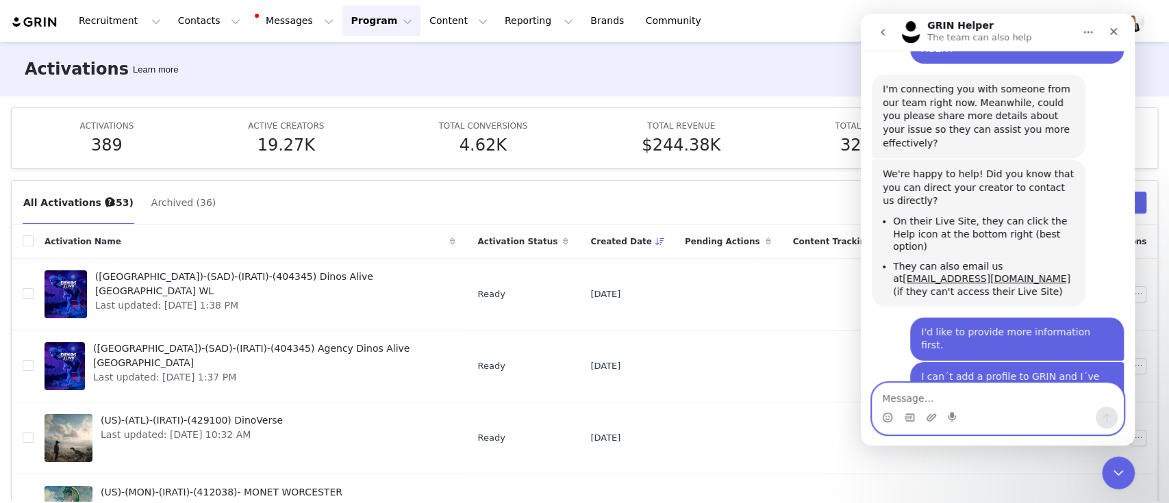
scroll to position [162, 0]
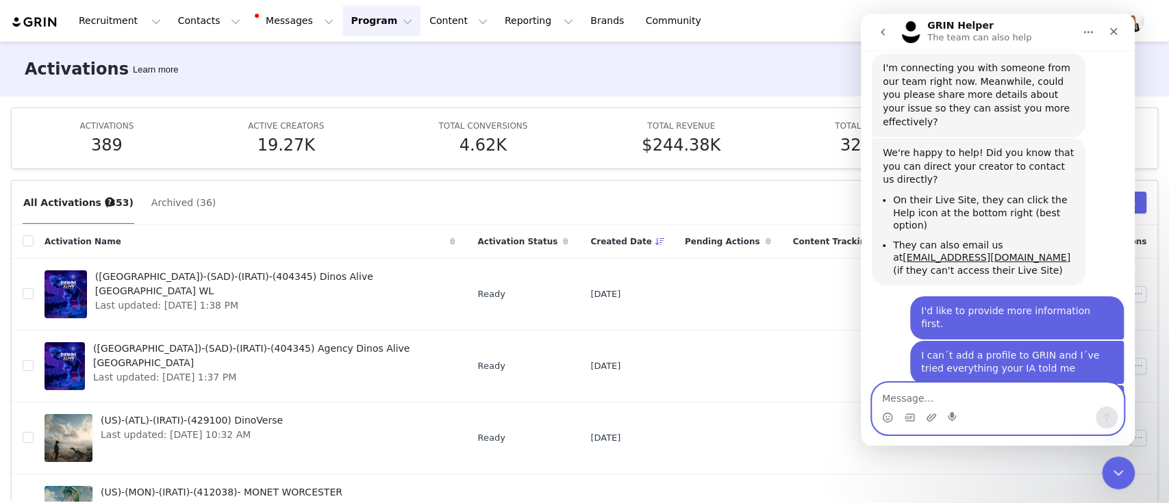
click at [985, 402] on textarea "Message…" at bounding box center [997, 394] width 251 height 23
paste textarea "in that video you can see all my problem. I can´t add the creator through the e…"
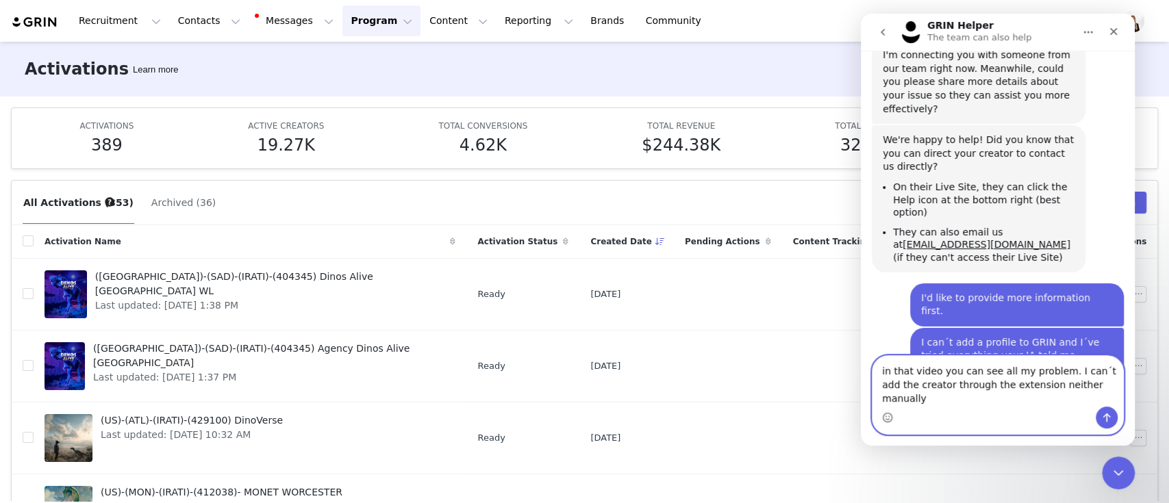
scroll to position [1, 0]
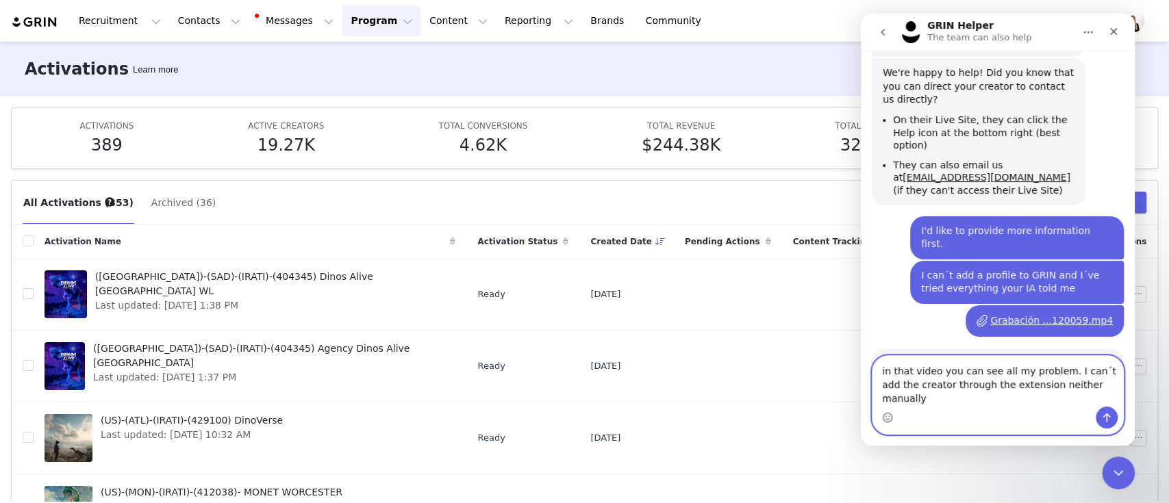
type textarea "in that video you can see all my problem. I can´t add the creator through the e…"
click at [1113, 418] on button "Send a message…" at bounding box center [1106, 418] width 22 height 22
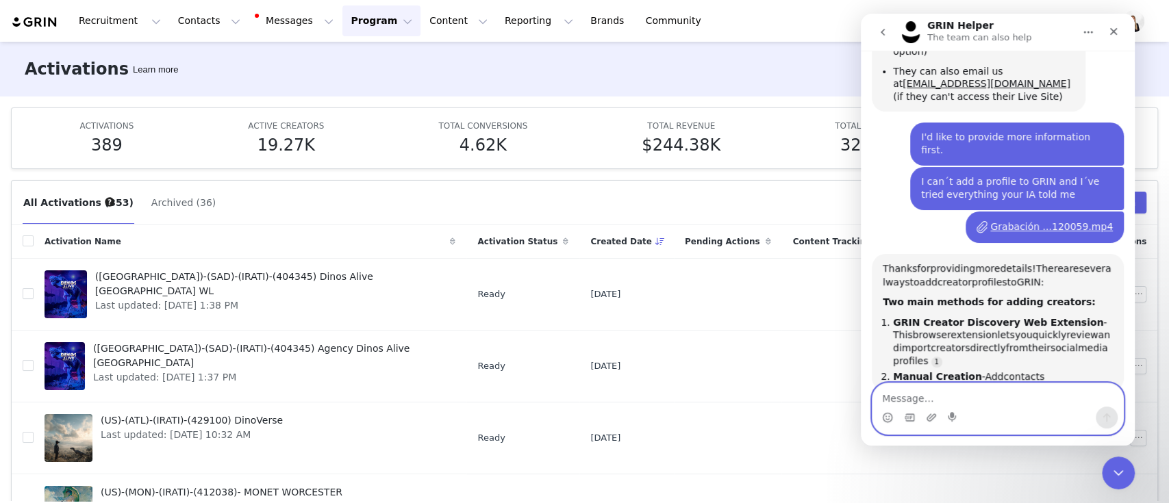
scroll to position [349, 0]
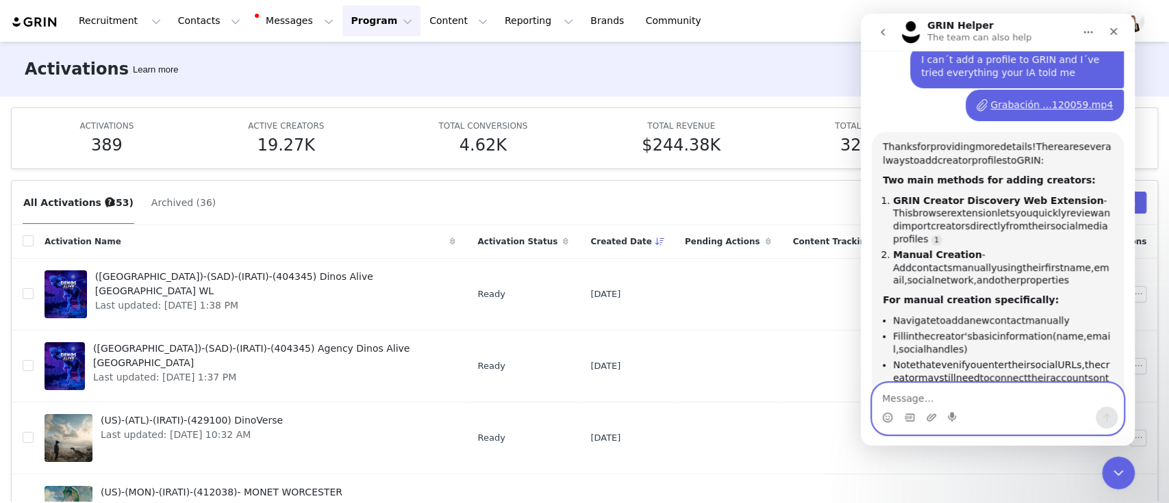
click at [1002, 403] on textarea "Message…" at bounding box center [997, 394] width 251 height 23
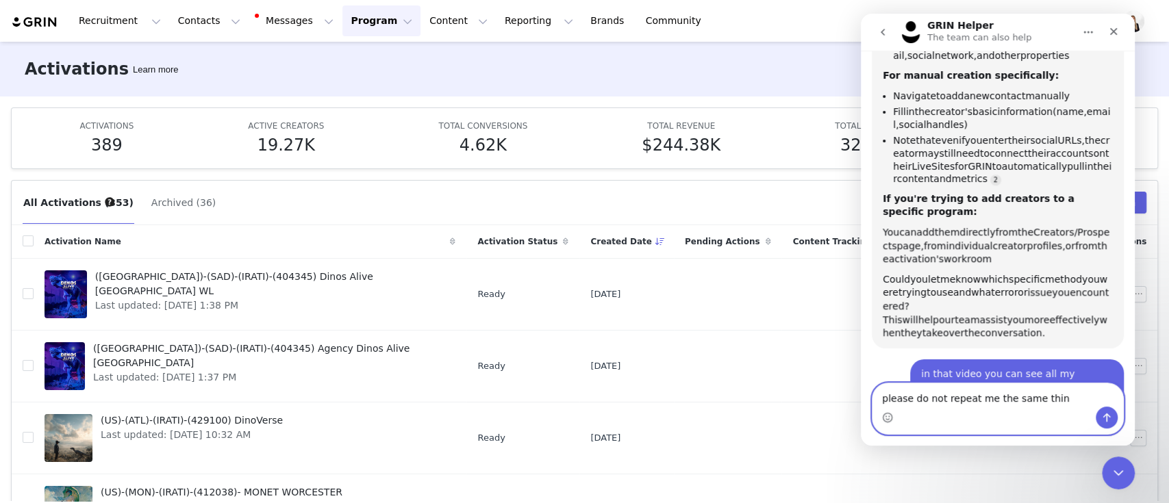
scroll to position [426, 0]
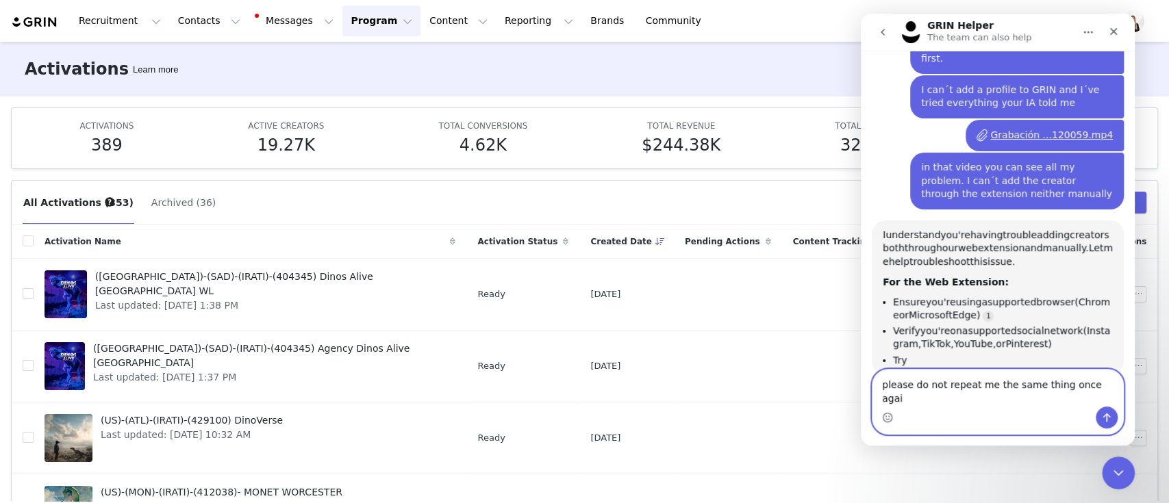
type textarea "please do not repeat me the same thing once again"
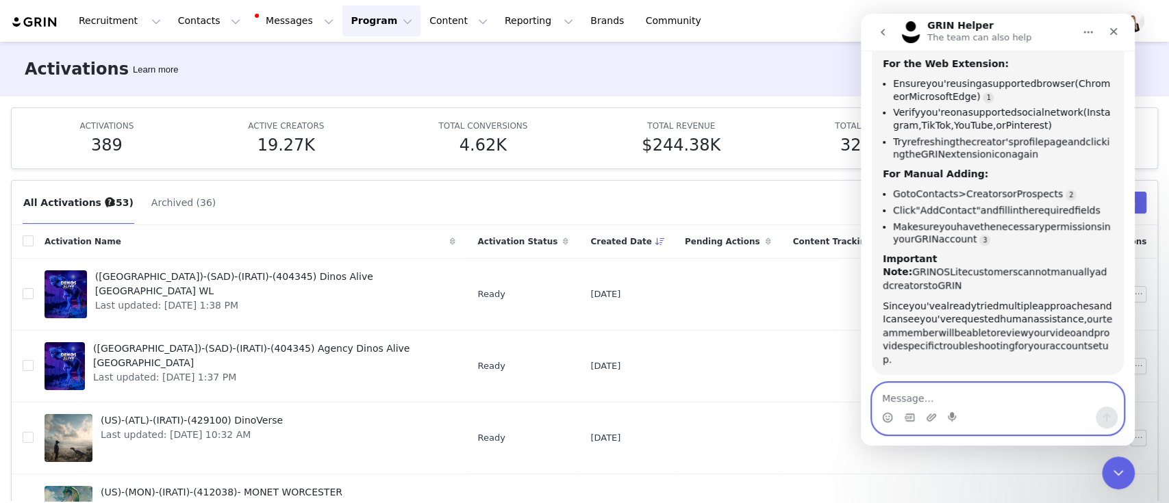
scroll to position [635, 0]
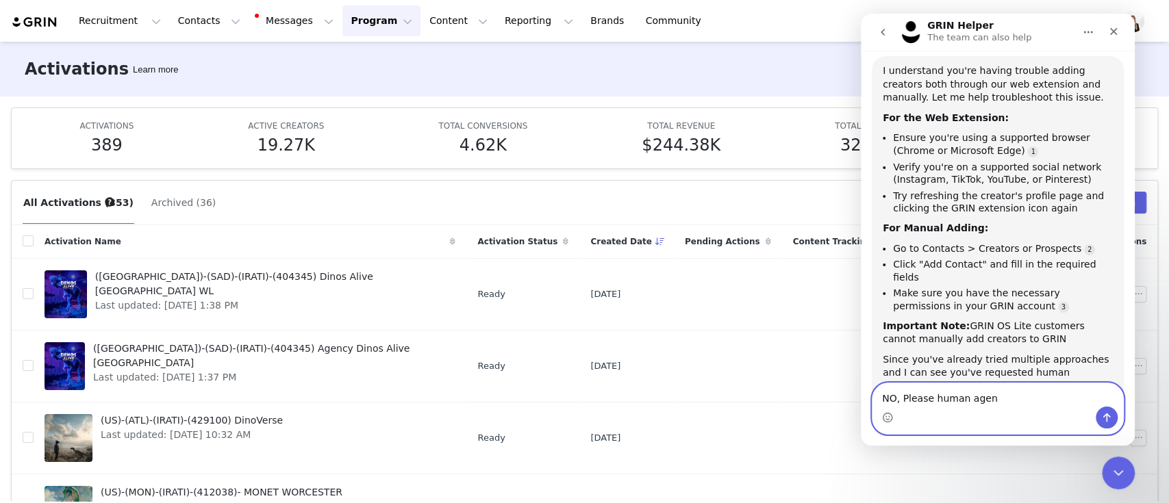
type textarea "NO, Please human agent"
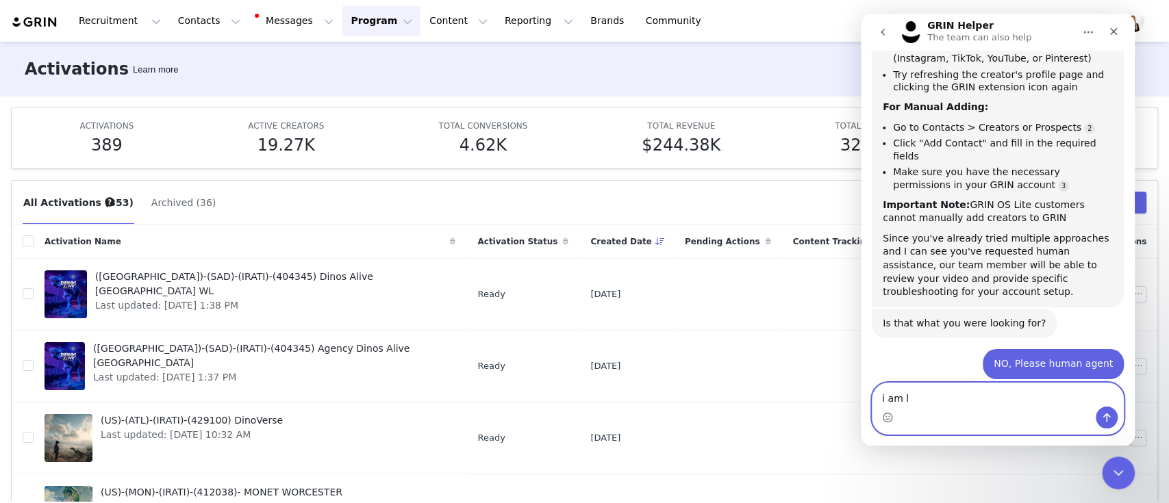
scroll to position [757, 0]
type textarea "i"
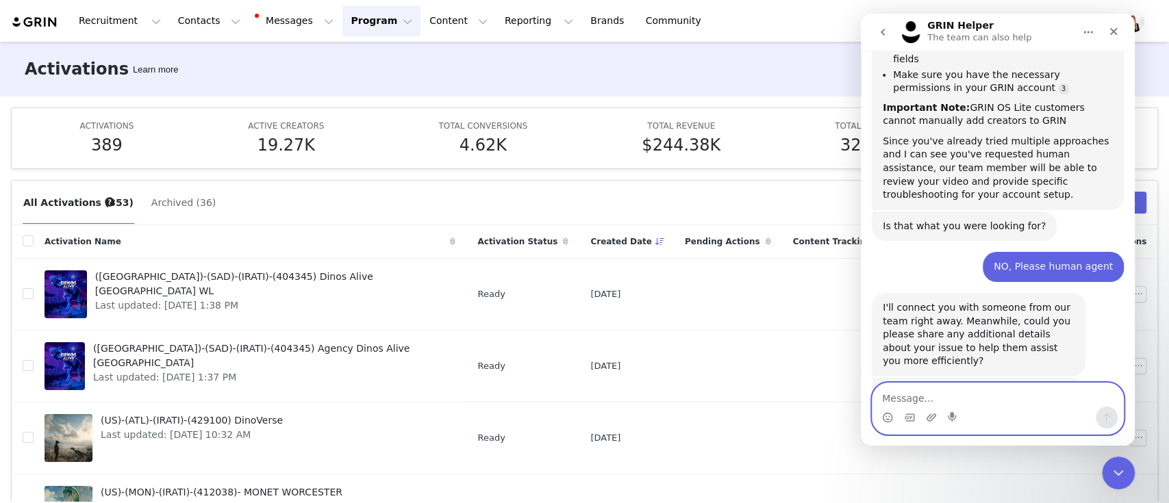
scroll to position [870, 0]
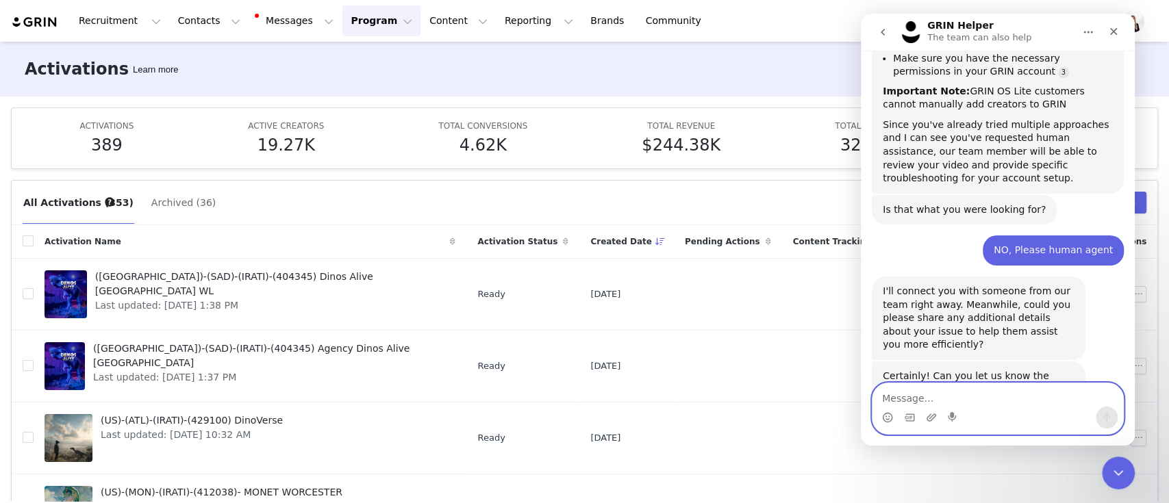
click at [964, 397] on textarea "Message…" at bounding box center [997, 394] width 251 height 23
click at [976, 372] on div "Certainly! Can you let us know the following so we can take a look? The affecte…" at bounding box center [997, 432] width 252 height 142
click at [973, 383] on textarea "Message…" at bounding box center [997, 394] width 251 height 23
paste textarea "https://www.youtube.com/@ChinchaRabi%C3%B1a/featured"
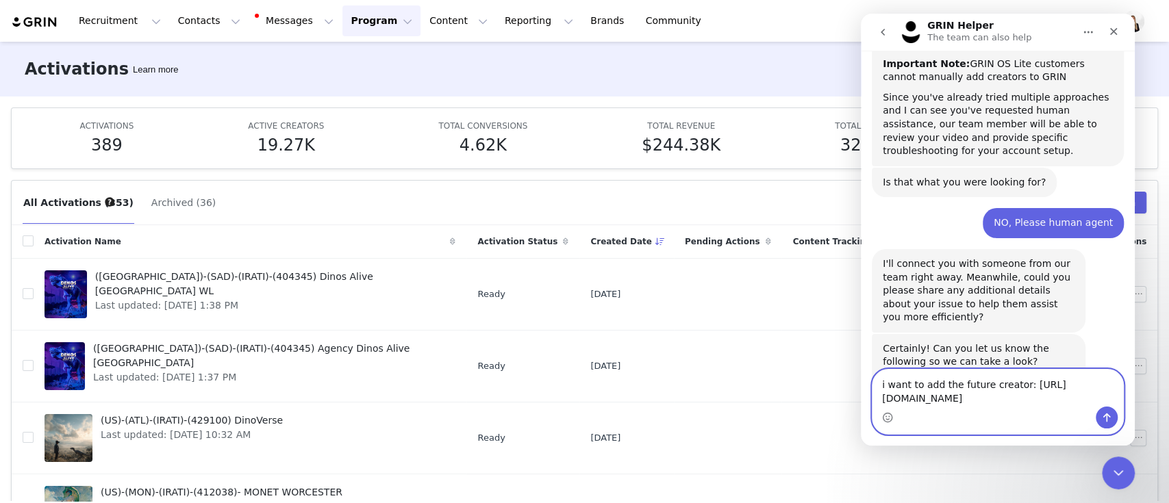
drag, startPoint x: 1058, startPoint y: 389, endPoint x: 1058, endPoint y: 400, distance: 11.0
click at [1058, 400] on textarea "i want to add the future creator: https://www.youtube.com/@ChinchaRabi%C3%B1a/f…" at bounding box center [997, 388] width 251 height 37
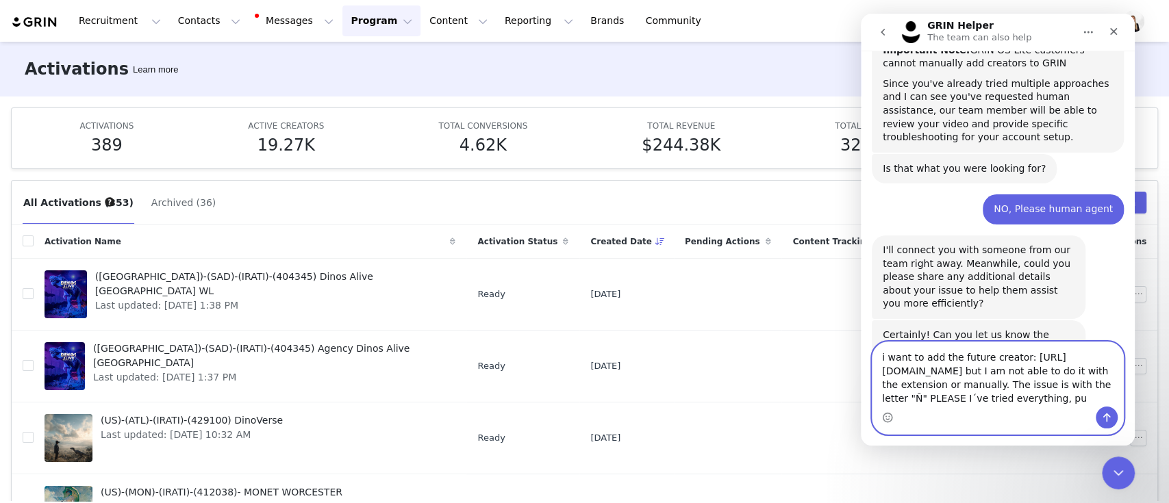
scroll to position [925, 0]
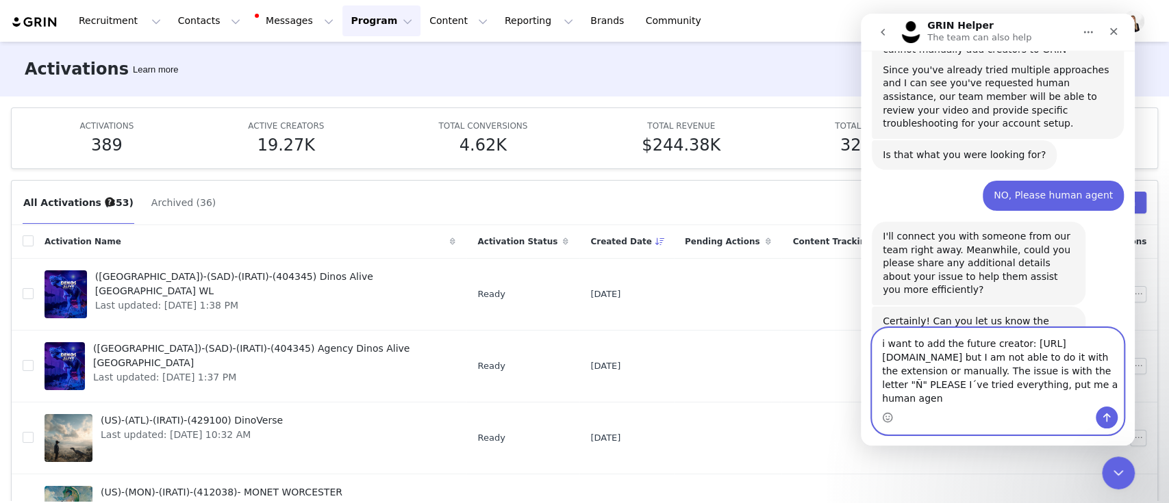
type textarea "i want to add the future creator: https://www.youtube.com/@ChinchaRabiña but I …"
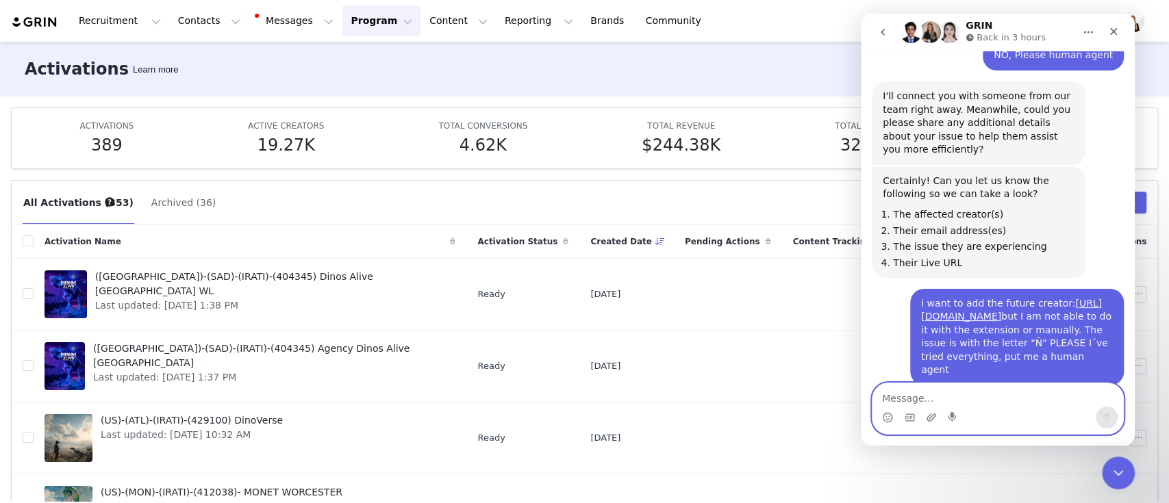
scroll to position [1071, 0]
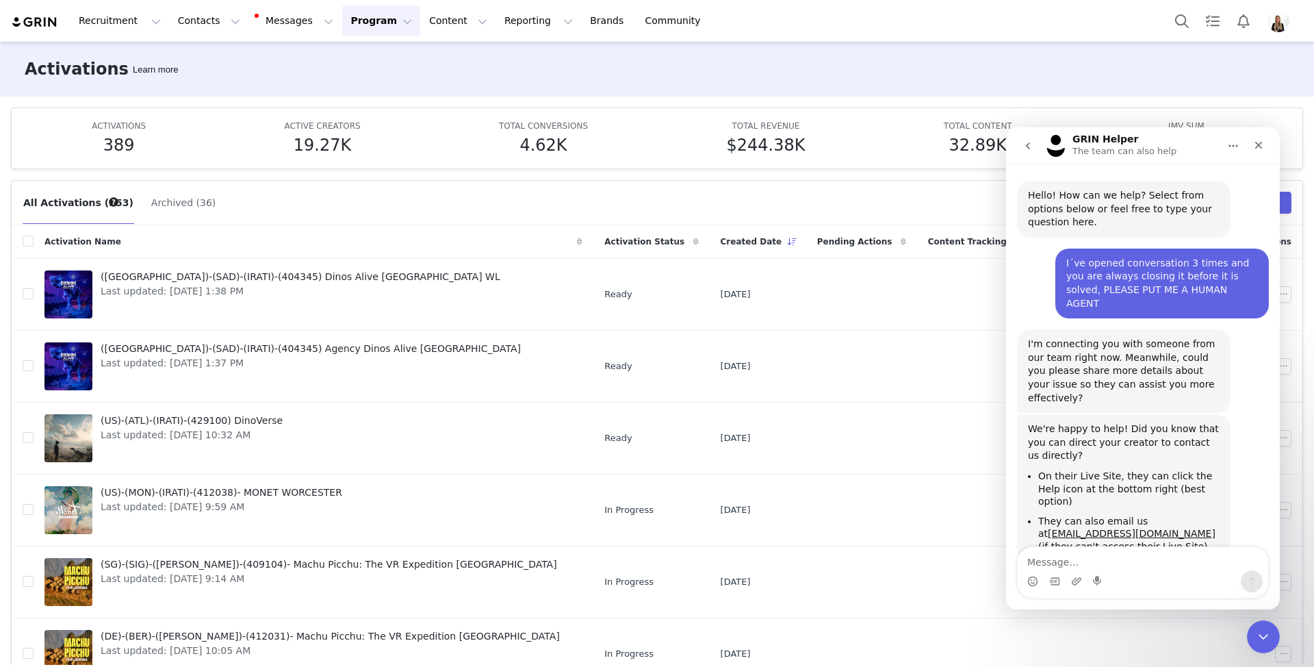
scroll to position [42, 0]
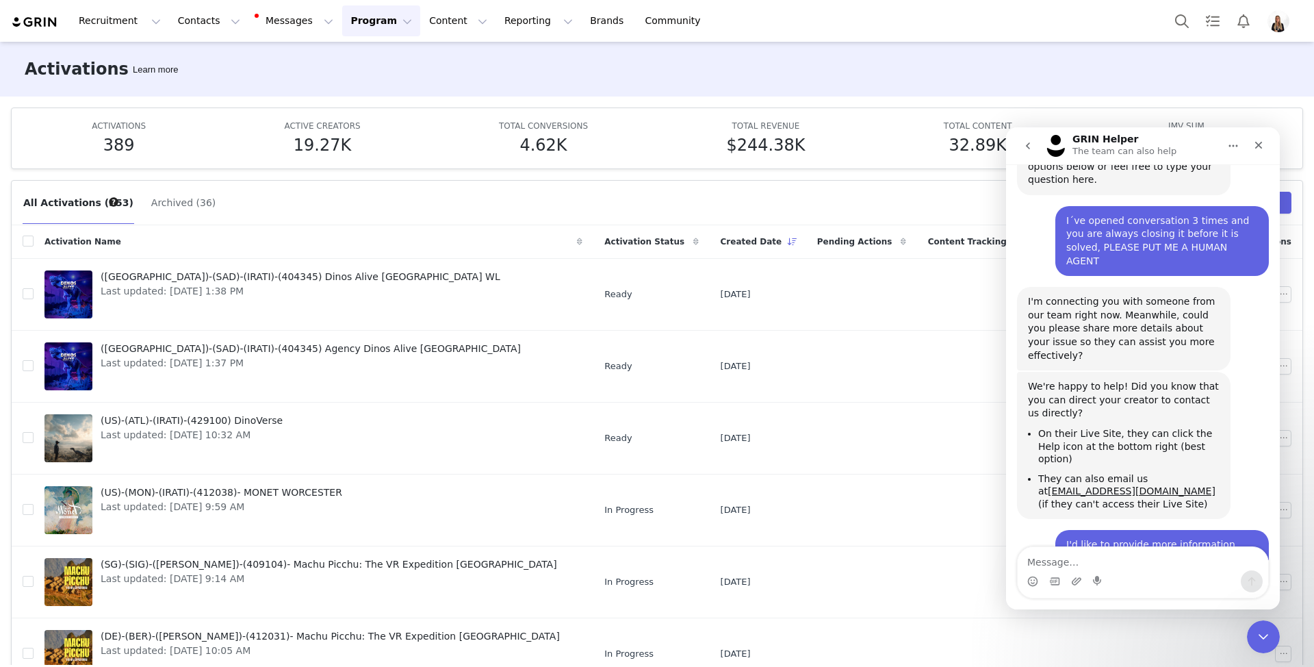
click at [1028, 142] on icon "go back" at bounding box center [1028, 145] width 11 height 11
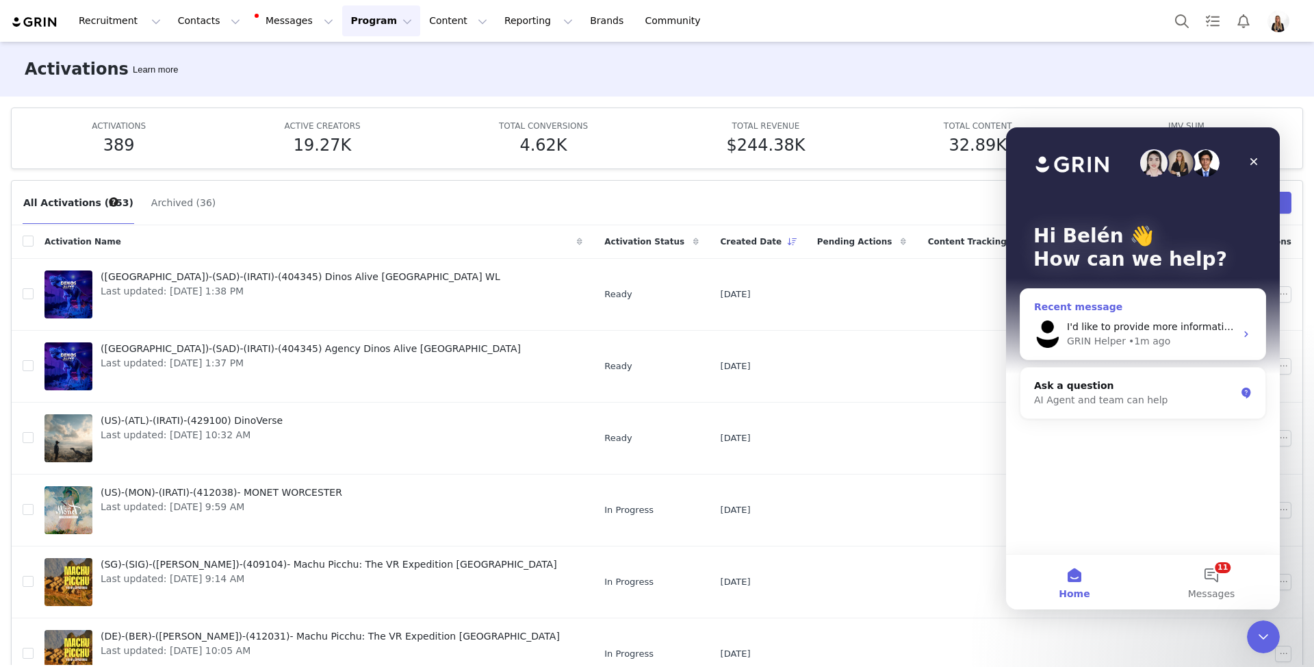
click at [1099, 336] on div "GRIN Helper" at bounding box center [1096, 341] width 59 height 14
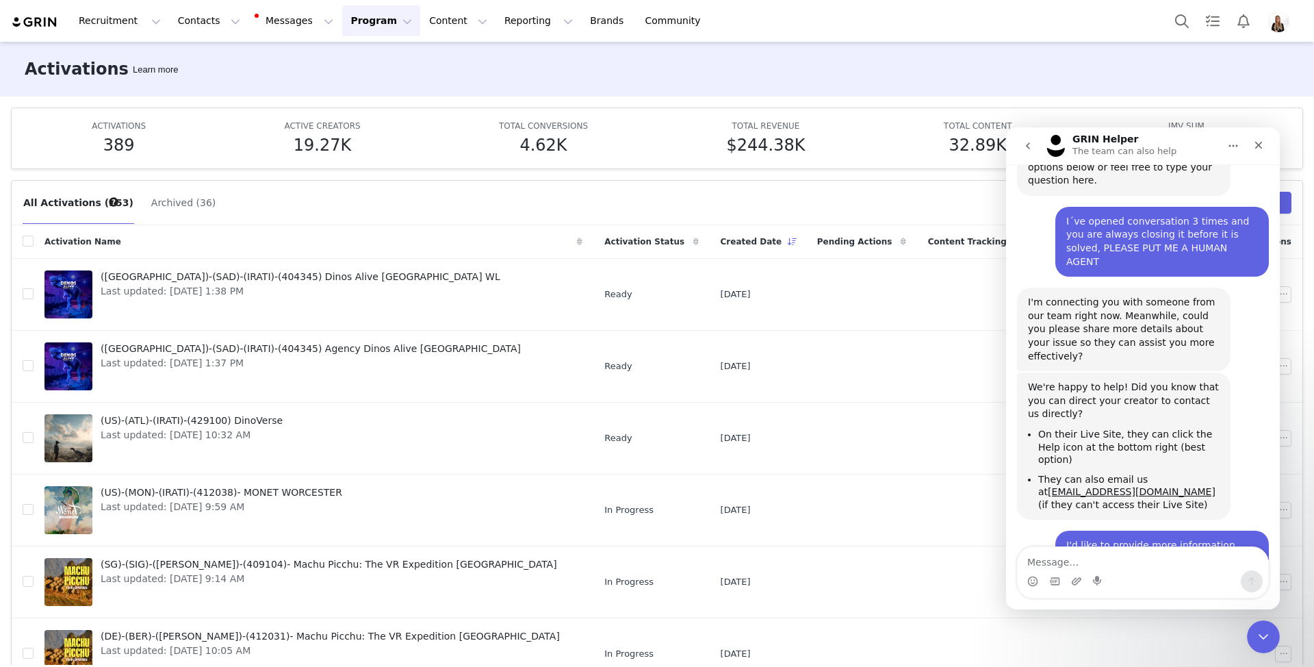
scroll to position [42, 0]
click at [1036, 150] on button "go back" at bounding box center [1028, 146] width 26 height 26
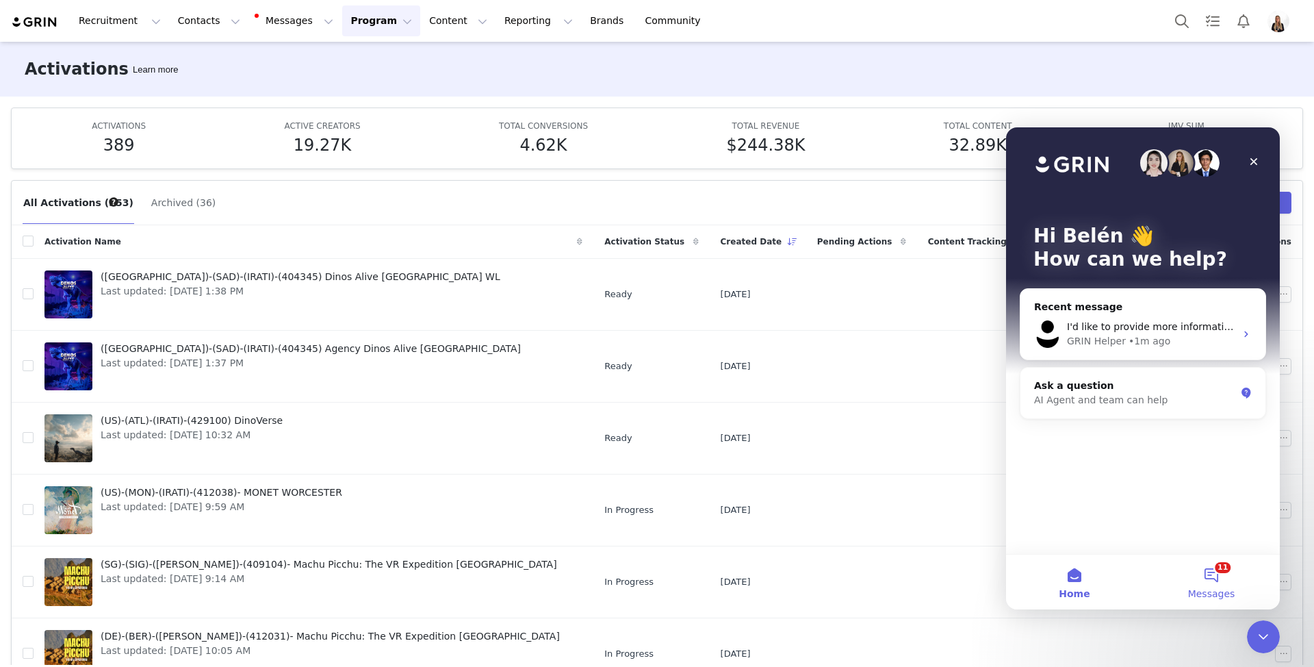
click at [1197, 574] on button "11 Messages" at bounding box center [1211, 581] width 137 height 55
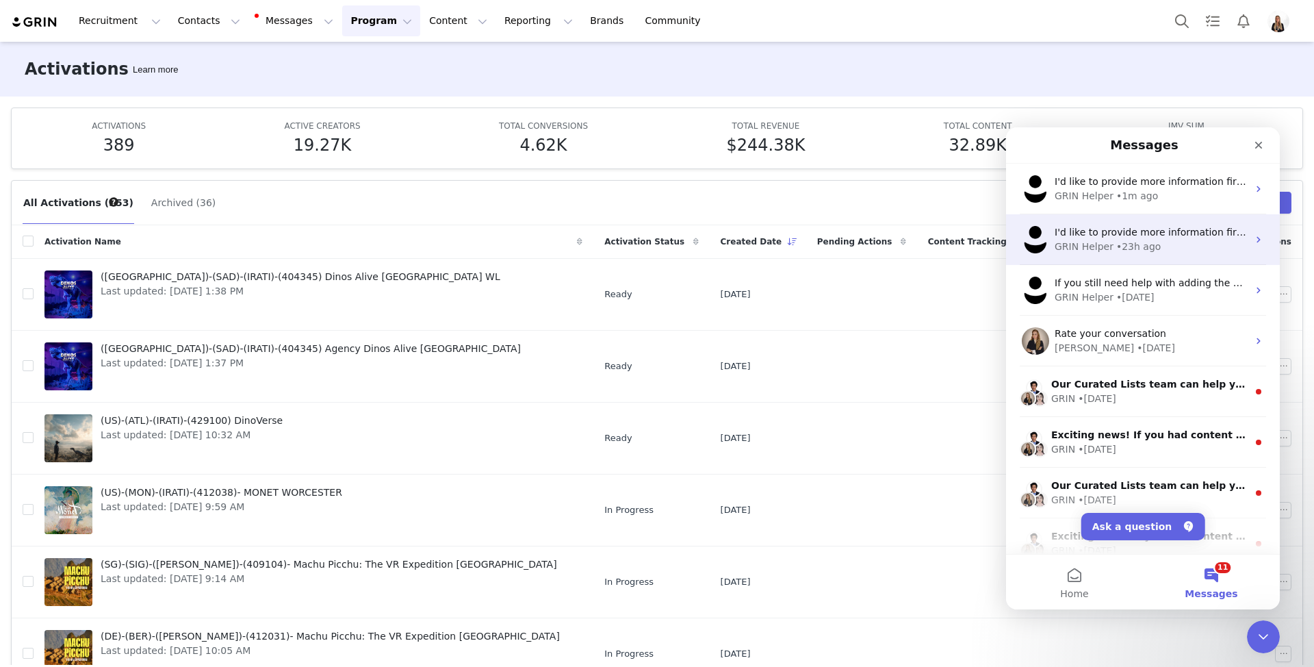
click at [1132, 244] on div "• 23h ago" at bounding box center [1139, 247] width 44 height 14
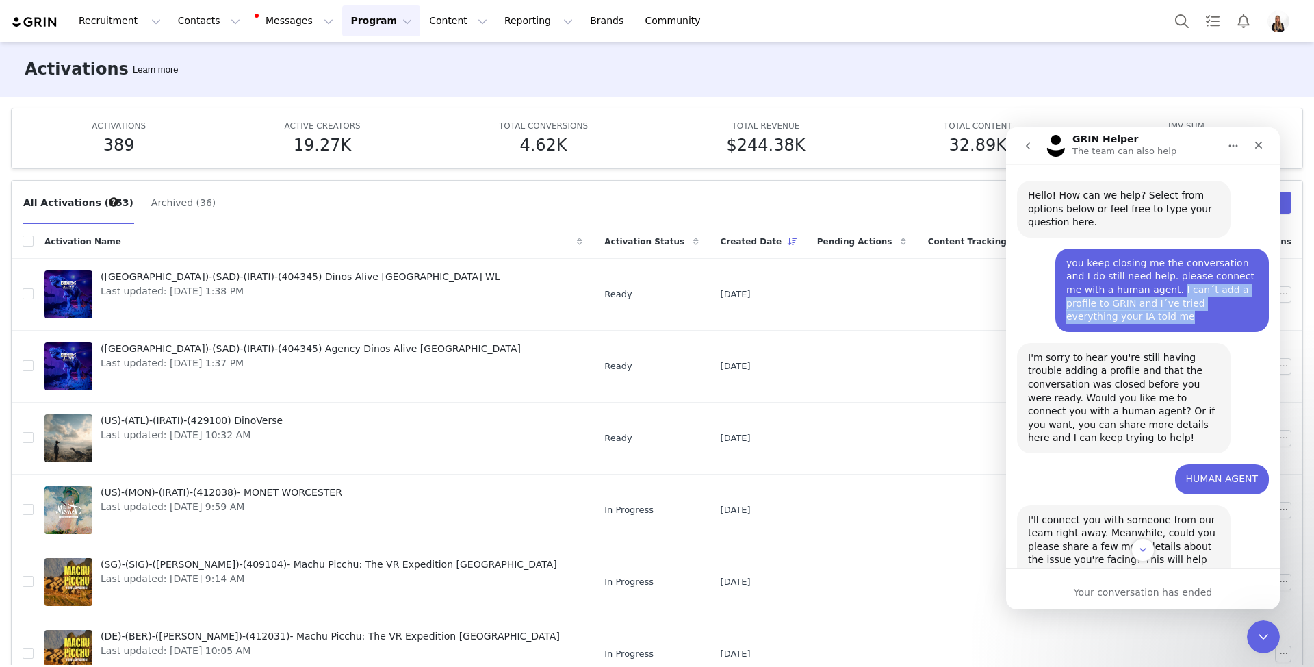
drag, startPoint x: 1118, startPoint y: 278, endPoint x: 1265, endPoint y: 293, distance: 148.0
copy div "I can´t add a profile to GRIN and I´ve tried everything your IA told me"
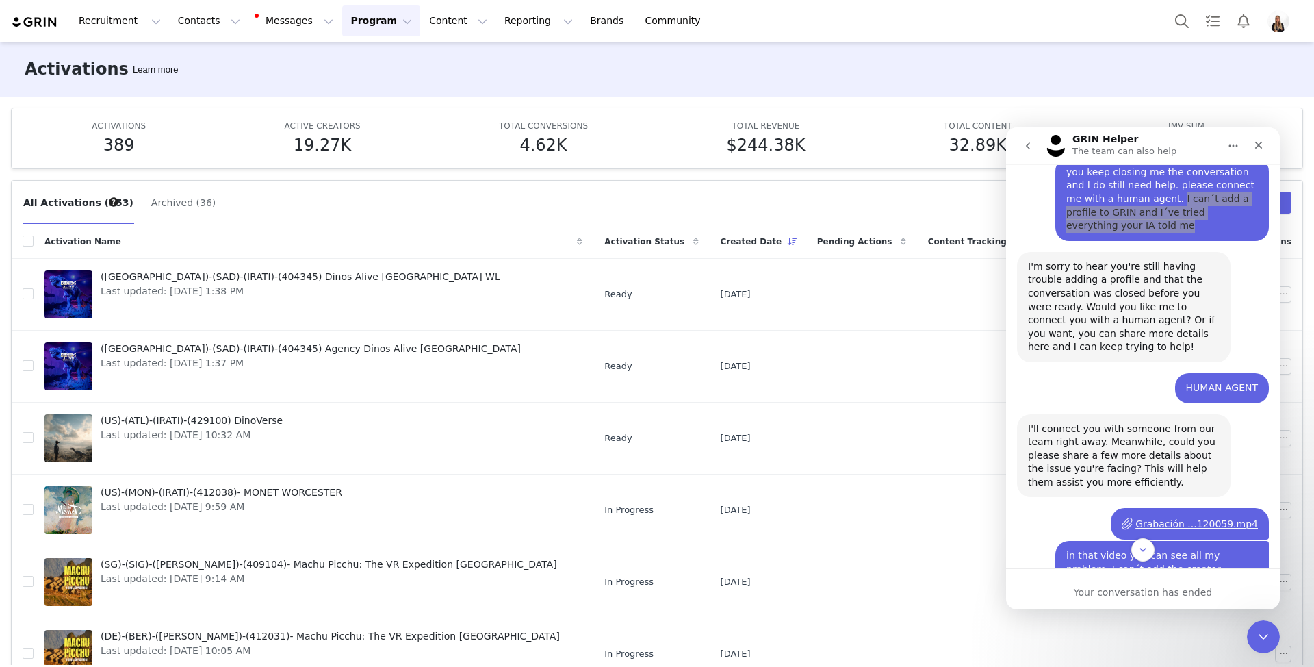
scroll to position [182, 0]
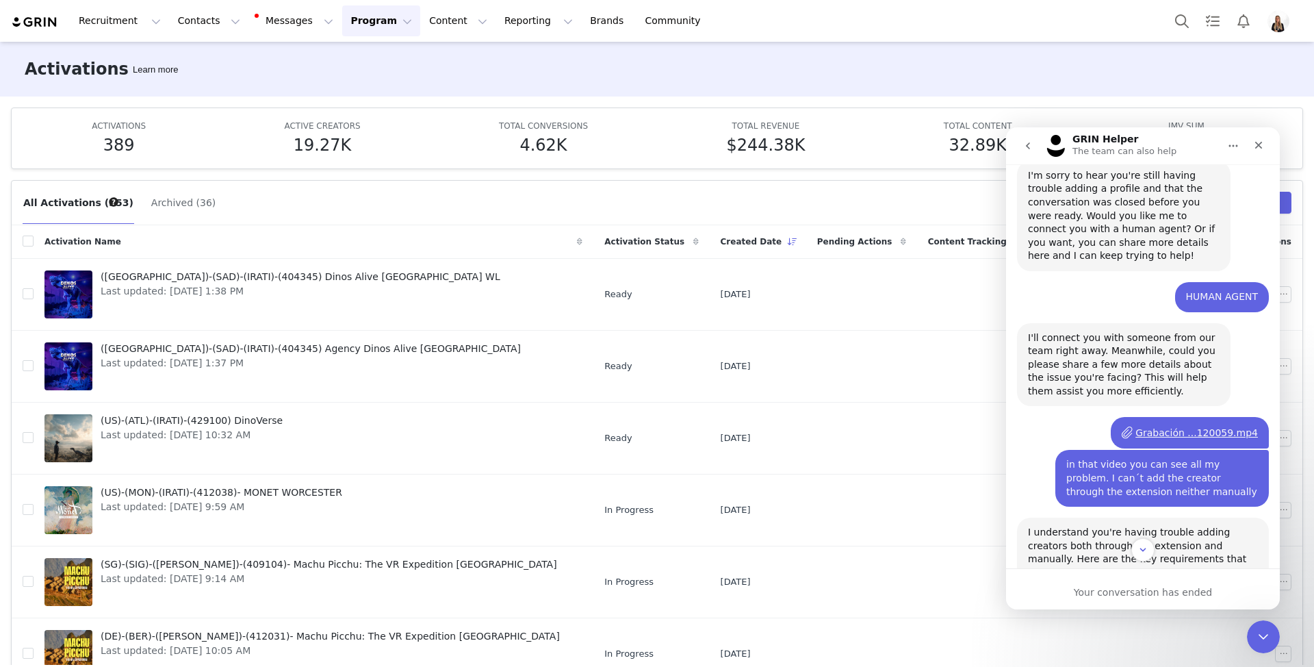
drag, startPoint x: 1137, startPoint y: 386, endPoint x: 1173, endPoint y: 389, distance: 36.4
click at [1173, 426] on div "Grabación ...120059.mp4" at bounding box center [1197, 433] width 123 height 14
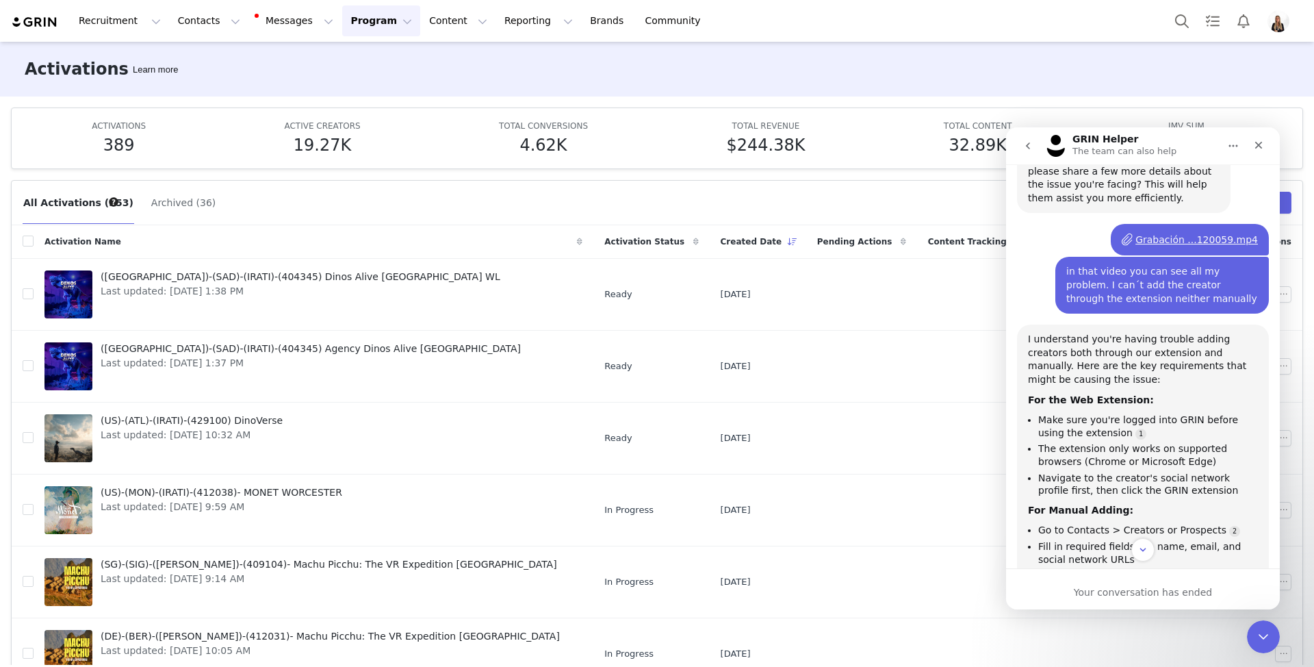
scroll to position [272, 0]
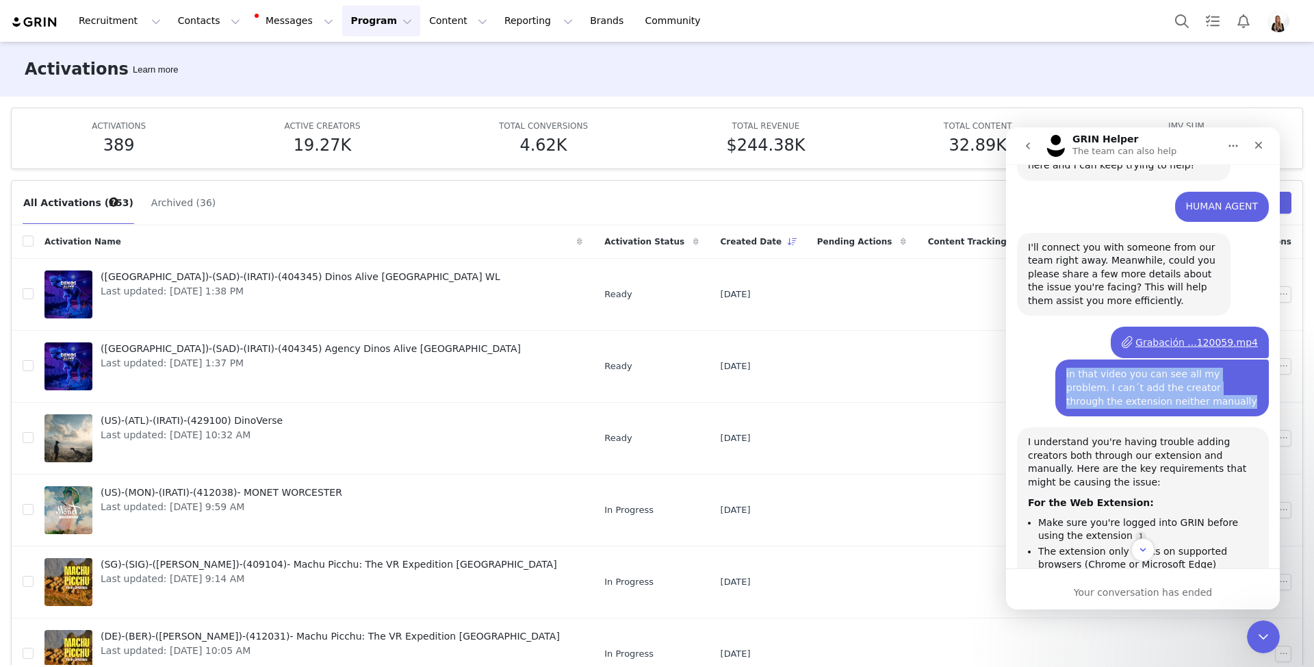
drag, startPoint x: 1145, startPoint y: 358, endPoint x: 1055, endPoint y: 334, distance: 93.5
click at [1056, 359] on div "in that video you can see all my problem. I can´t add the creator through the e…" at bounding box center [1163, 387] width 214 height 57
copy div "in that video you can see all my problem. I can´t add the creator through the e…"
